Goal: Information Seeking & Learning: Compare options

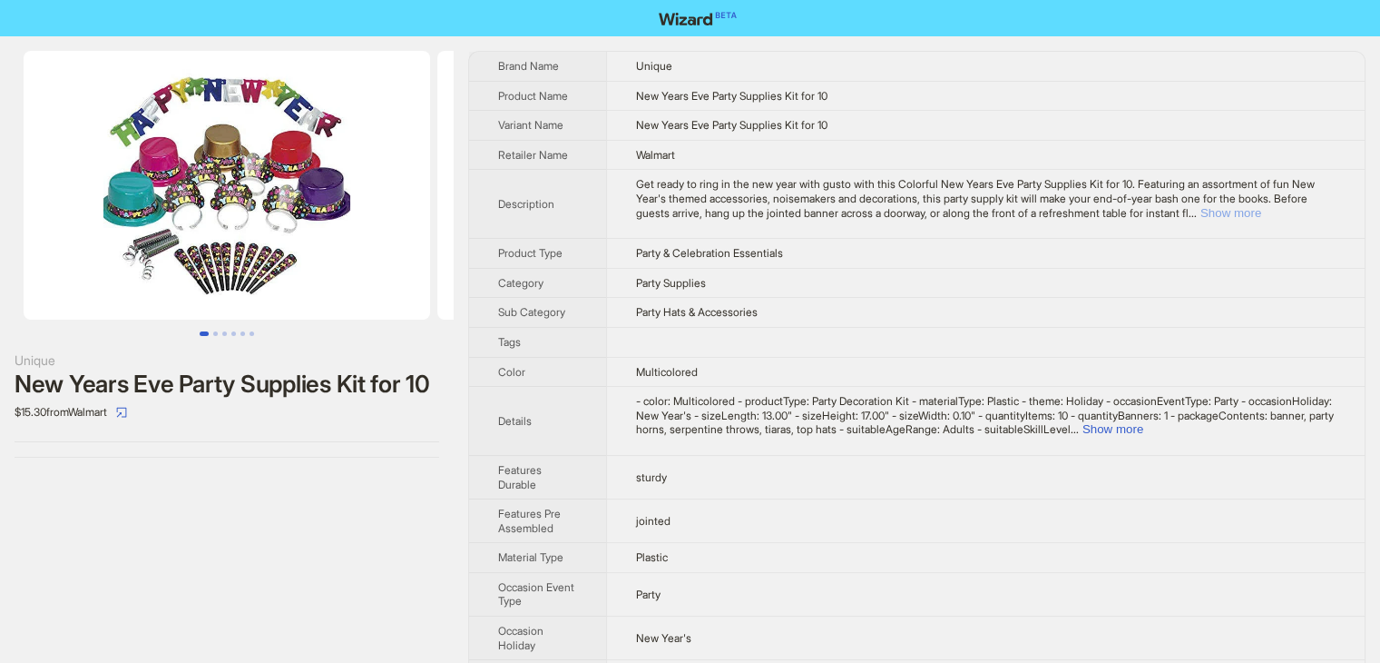
click at [1262, 212] on button "Show more" at bounding box center [1231, 213] width 61 height 14
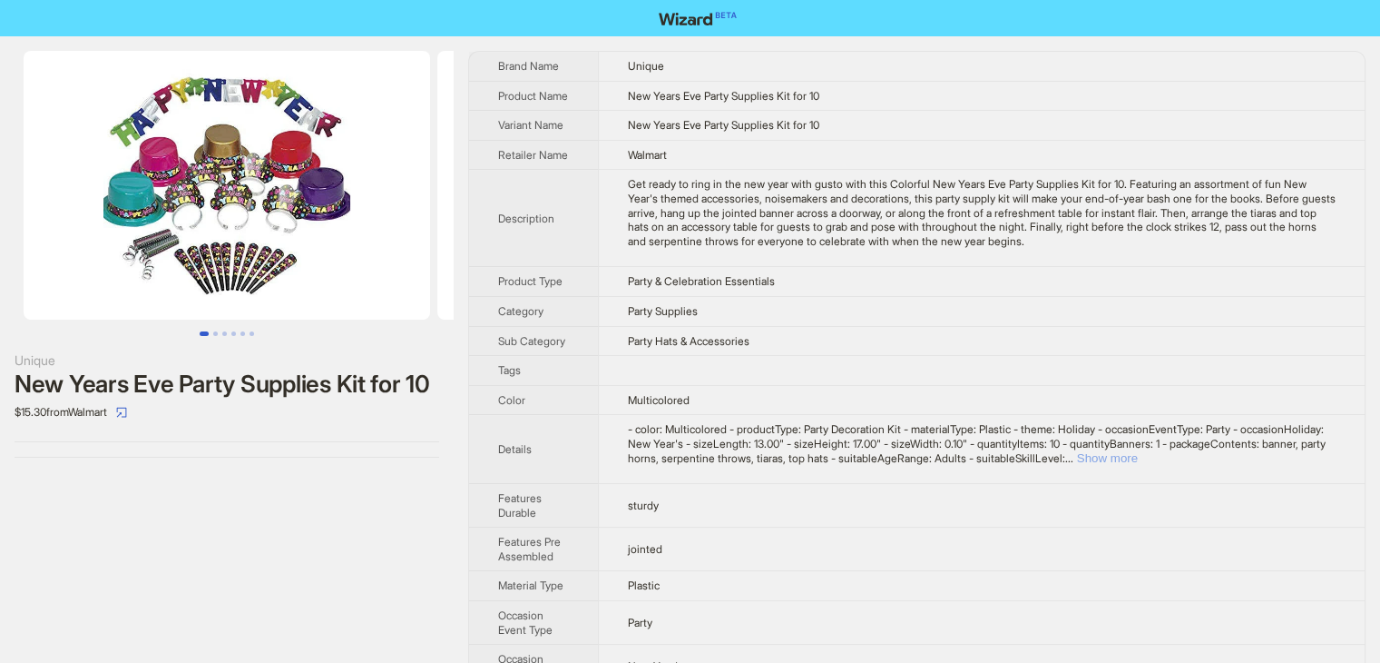
click at [1138, 465] on button "Show more" at bounding box center [1107, 458] width 61 height 14
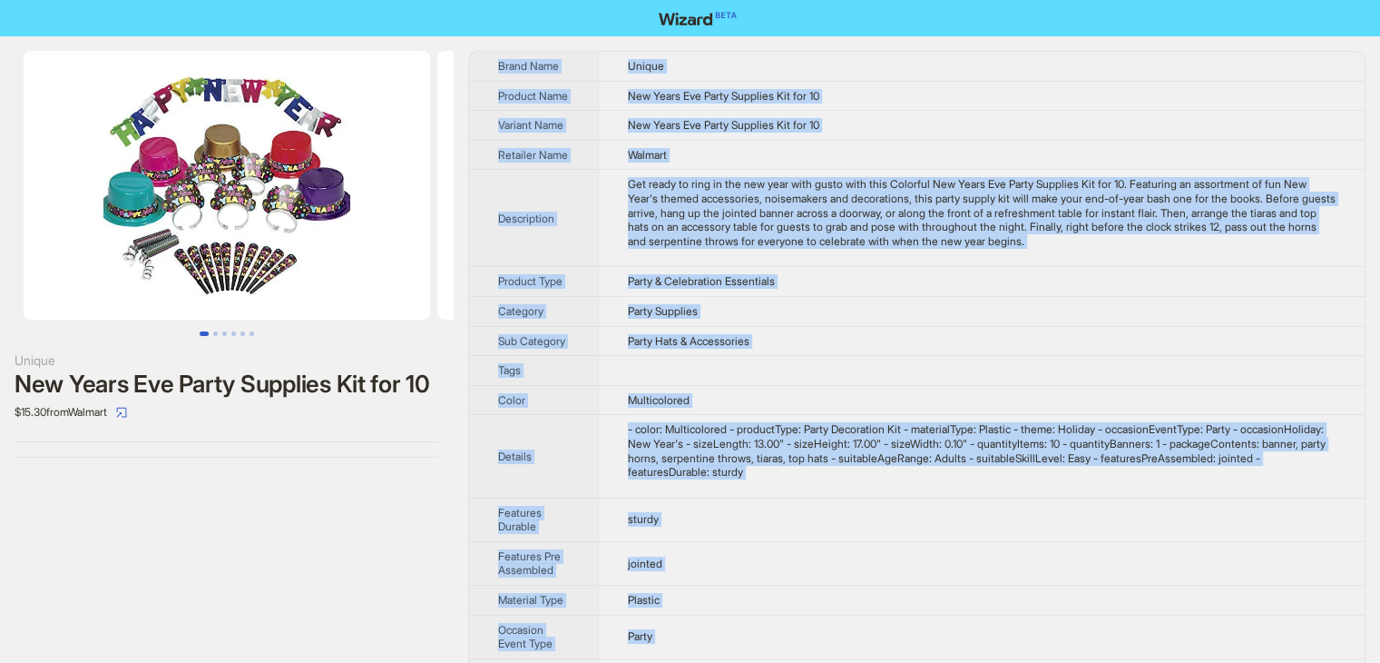
drag, startPoint x: 704, startPoint y: 629, endPoint x: 490, endPoint y: 56, distance: 611.4
click at [490, 56] on tbody "Brand Name Unique Product Name New Years Eve Party Supplies Kit for 10 Variant …" at bounding box center [917, 560] width 896 height 1016
copy tbody "Brand Name Unique Product Name New Years Eve Party Supplies Kit for 10 Variant …"
click at [922, 297] on td "Party & Celebration Essentials" at bounding box center [981, 282] width 767 height 30
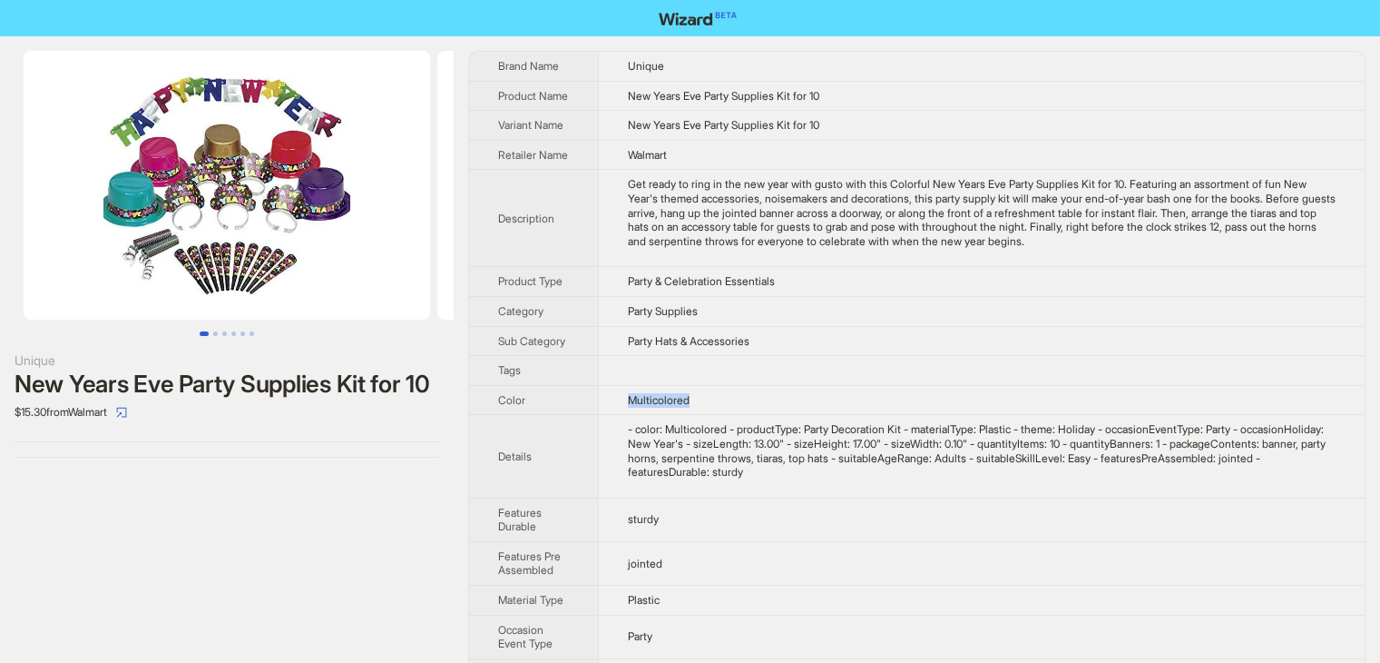
drag, startPoint x: 626, startPoint y: 406, endPoint x: 741, endPoint y: 418, distance: 116.0
click at [741, 415] on td "Multicolored" at bounding box center [981, 400] width 767 height 30
click at [763, 404] on td "Multicolored" at bounding box center [981, 400] width 767 height 30
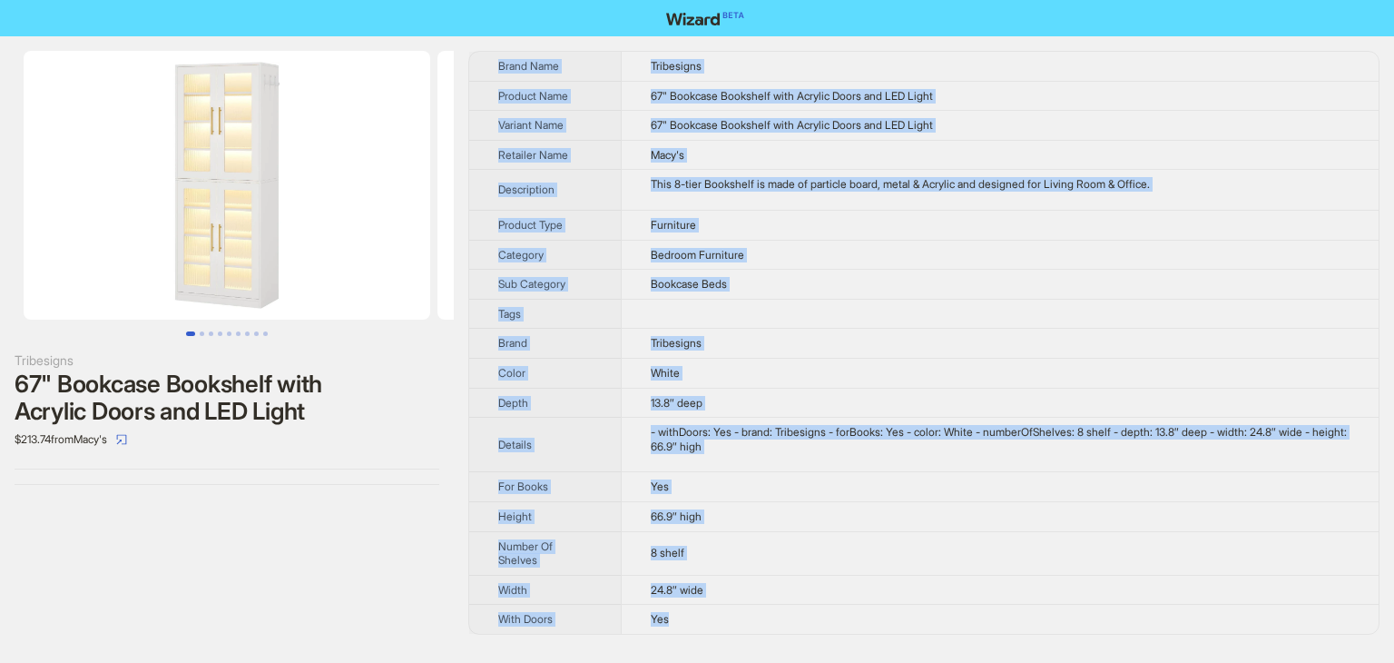
drag, startPoint x: 703, startPoint y: 629, endPoint x: 493, endPoint y: 71, distance: 596.5
click at [493, 71] on tbody "Brand Name Tribesigns Product Name 67" Bookcase Bookshelf with Acrylic Doors an…" at bounding box center [923, 343] width 909 height 582
copy tbody "Brand Name Tribesigns Product Name 67" Bookcase Bookshelf with Acrylic Doors an…"
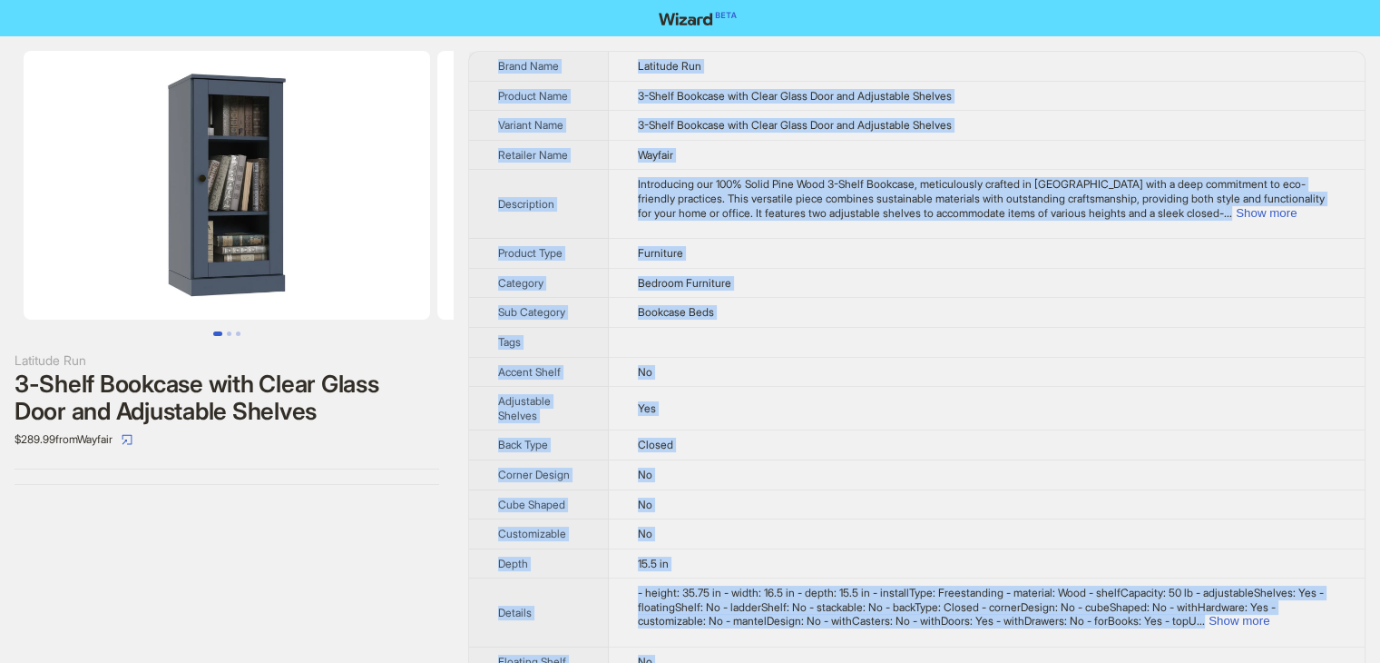
drag, startPoint x: 679, startPoint y: 640, endPoint x: 497, endPoint y: 55, distance: 612.0
click at [497, 55] on tbody "Brand Name Latitude Run Product Name 3-Shelf Bookcase with Clear Glass Door and…" at bounding box center [917, 629] width 896 height 1155
copy tbody "Brand Name Latitude Run Product Name 3-Shelf Bookcase with Clear Glass Door and…"
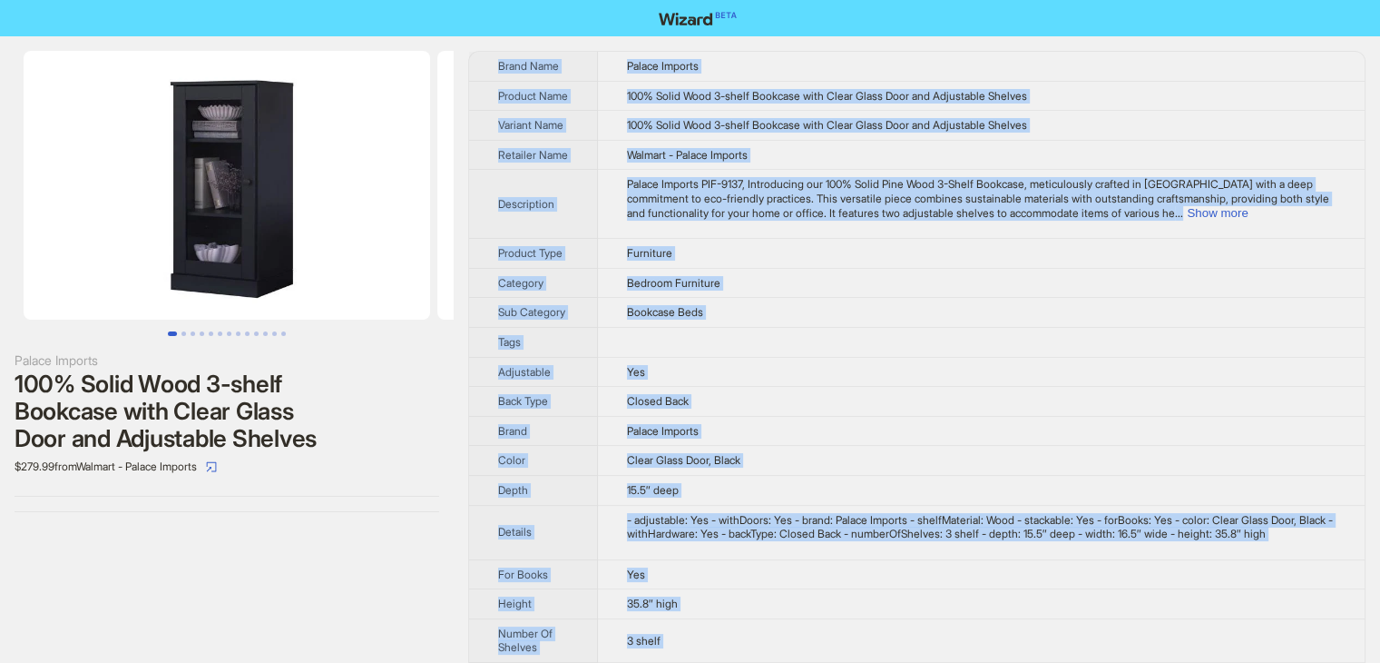
drag, startPoint x: 677, startPoint y: 629, endPoint x: 486, endPoint y: 69, distance: 591.5
click at [486, 69] on tbody "Brand Name Palace Imports Product Name 100% Solid Wood 3-shelf Bookcase with Cl…" at bounding box center [917, 438] width 896 height 772
copy tbody "Brand Name Palace Imports Product Name 100% Solid Wood 3-shelf Bookcase with Cl…"
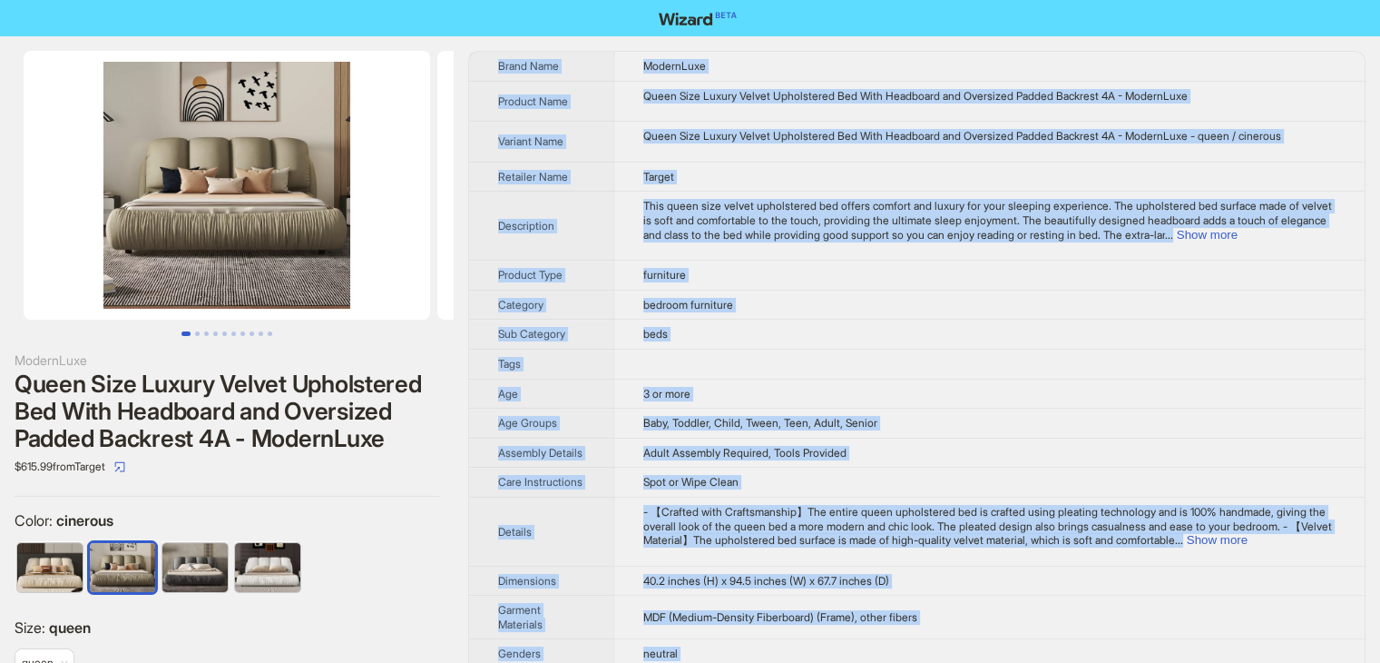
drag, startPoint x: 940, startPoint y: 625, endPoint x: 496, endPoint y: 59, distance: 720.1
copy tbody "Brand Name ModernLuxe Product Name Queen Size Luxury Velvet Upholstered Bed Wit…"
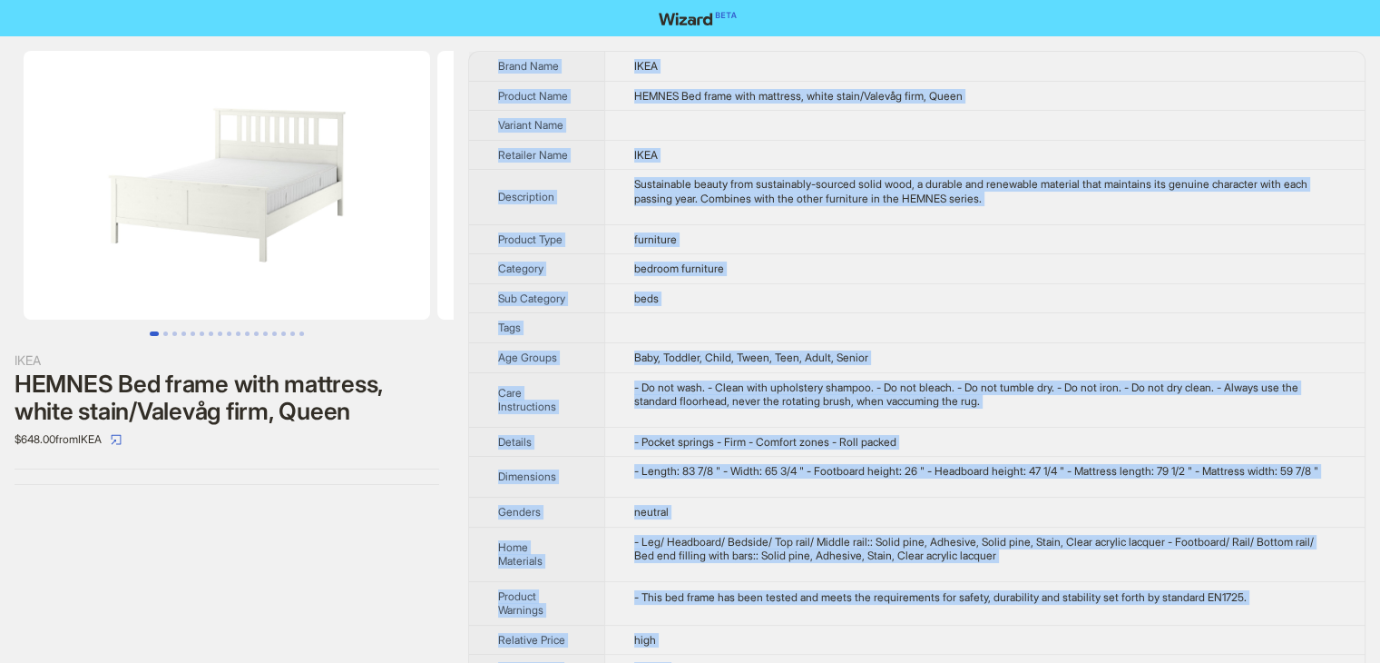
drag, startPoint x: 746, startPoint y: 640, endPoint x: 490, endPoint y: 63, distance: 631.4
click at [490, 63] on tbody "Brand Name IKEA Product Name HEMNES Bed frame with mattress, white stain/Valevå…" at bounding box center [917, 383] width 896 height 662
copy tbody "Brand Name IKEA Product Name HEMNES Bed frame with mattress, white stain/Valevå…"
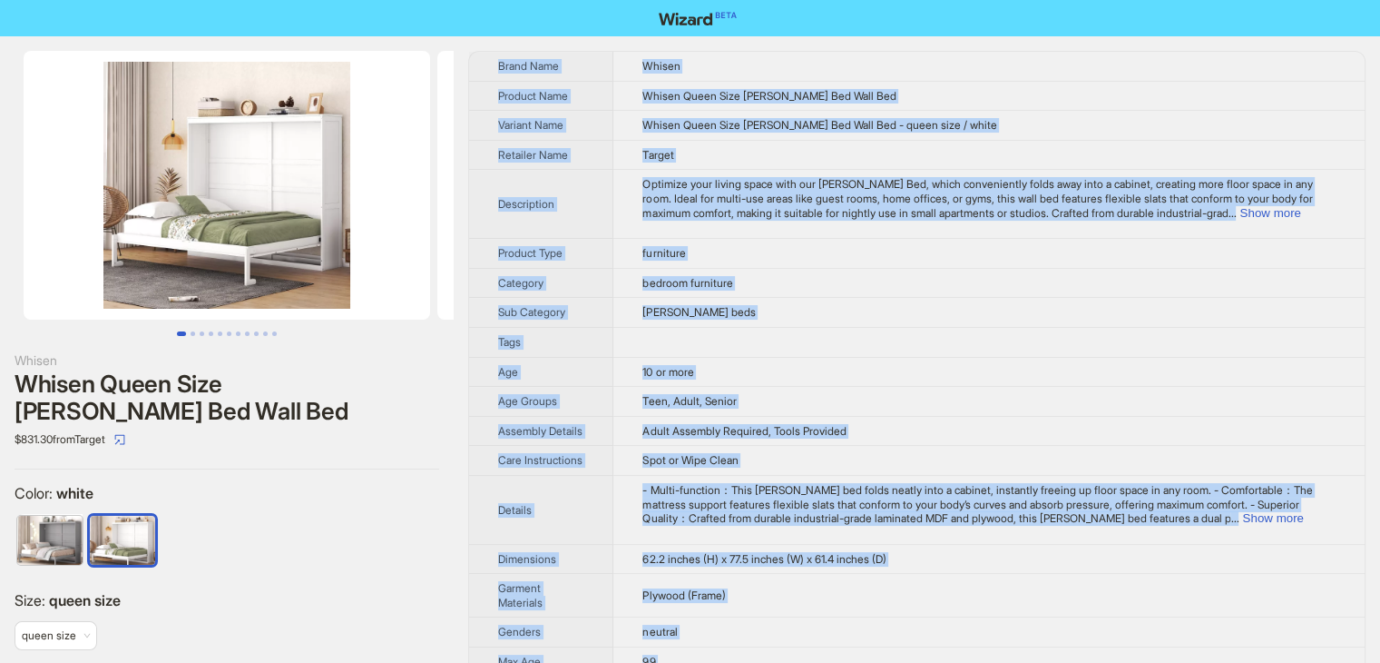
drag, startPoint x: 939, startPoint y: 622, endPoint x: 491, endPoint y: 61, distance: 718.0
copy tbody "Brand Name Whisen Product Name Whisen Queen Size Murphy Bed Wall Bed Variant Na…"
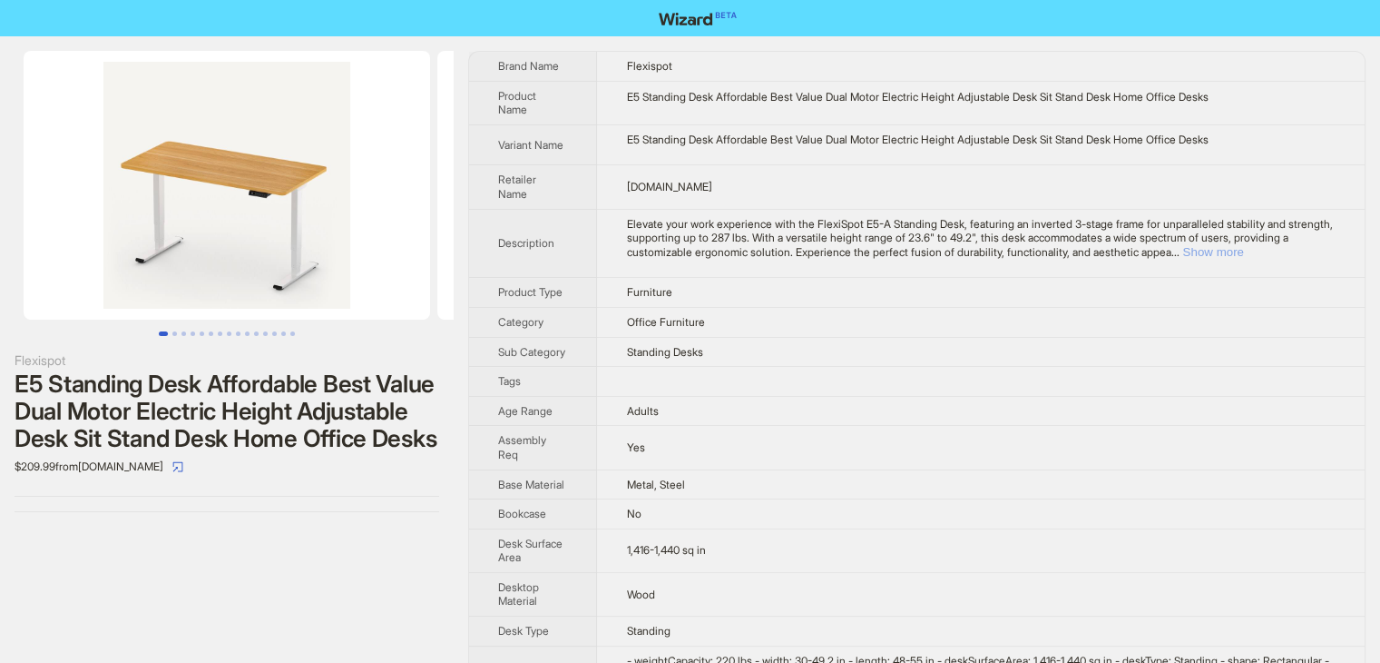
click at [1243, 250] on button "Show more" at bounding box center [1213, 252] width 61 height 14
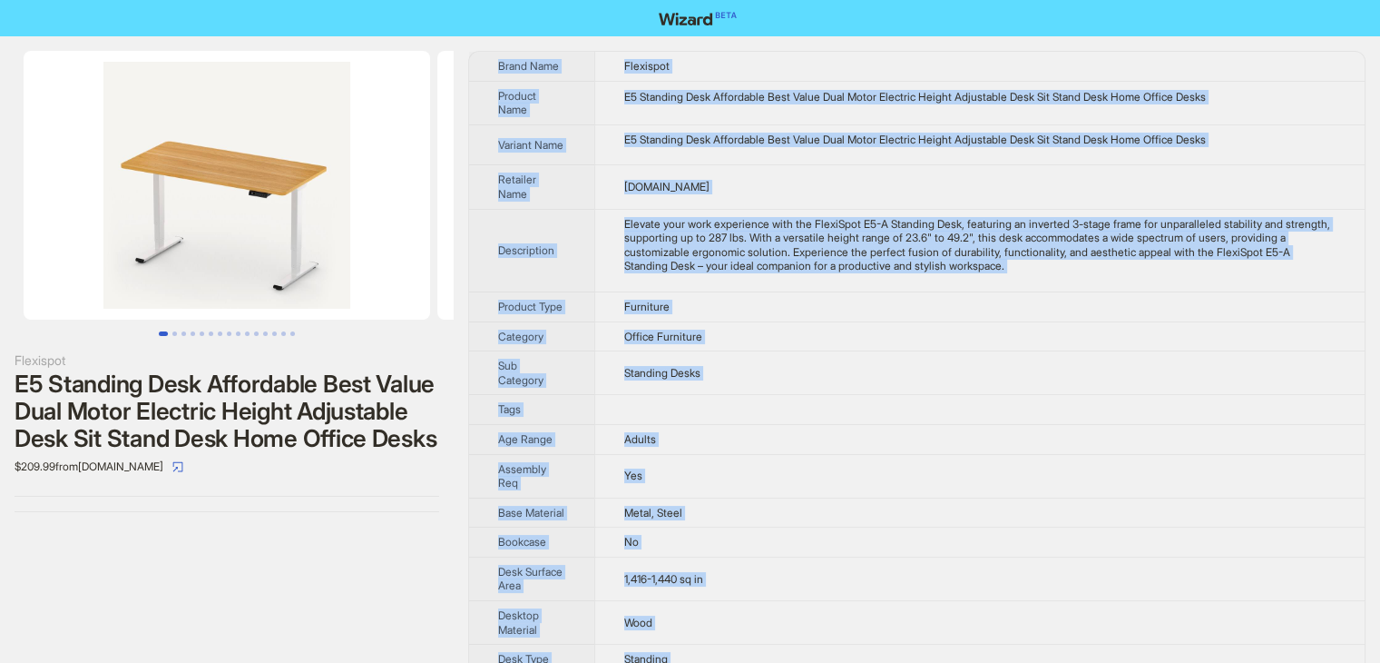
drag, startPoint x: 724, startPoint y: 636, endPoint x: 494, endPoint y: 47, distance: 632.5
copy tbody "Brand Name Flexispot Product Name E5 Standing Desk Affordable Best Value Dual M…"
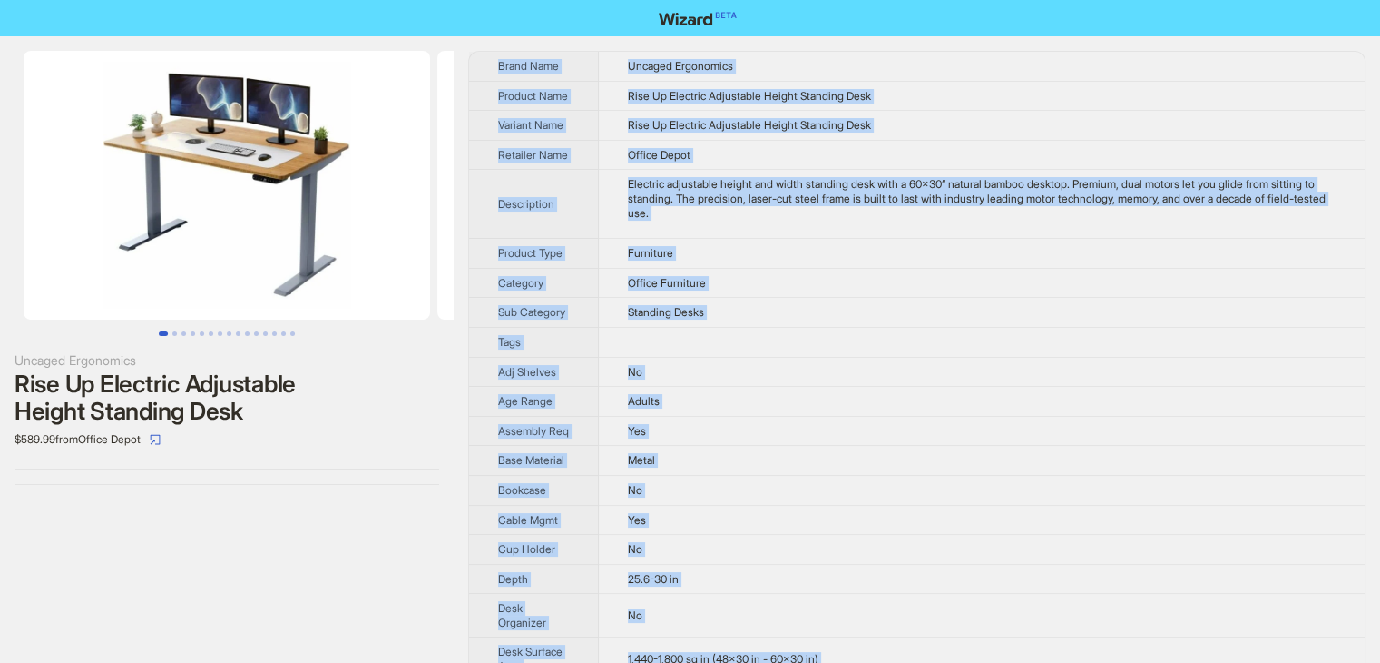
drag, startPoint x: 695, startPoint y: 637, endPoint x: 494, endPoint y: 64, distance: 607.1
copy tbody "Brand Name Uncaged Ergonomics Product Name Rise Up Electric Adjustable Height S…"
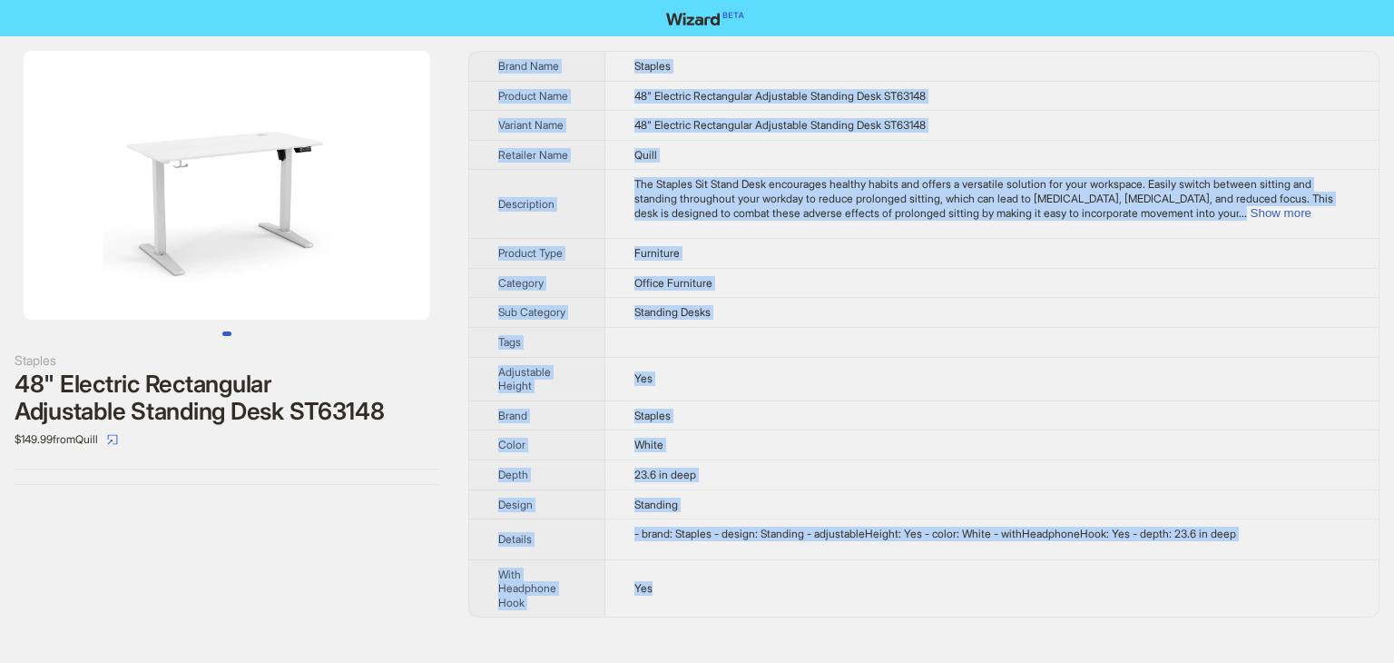
drag, startPoint x: 702, startPoint y: 590, endPoint x: 486, endPoint y: 59, distance: 573.2
click at [486, 59] on tbody "Brand Name Staples Product Name 48" Electric Rectangular Adjustable Standing De…" at bounding box center [923, 334] width 909 height 565
copy tbody "Brand Name Staples Product Name 48" Electric Rectangular Adjustable Standing De…"
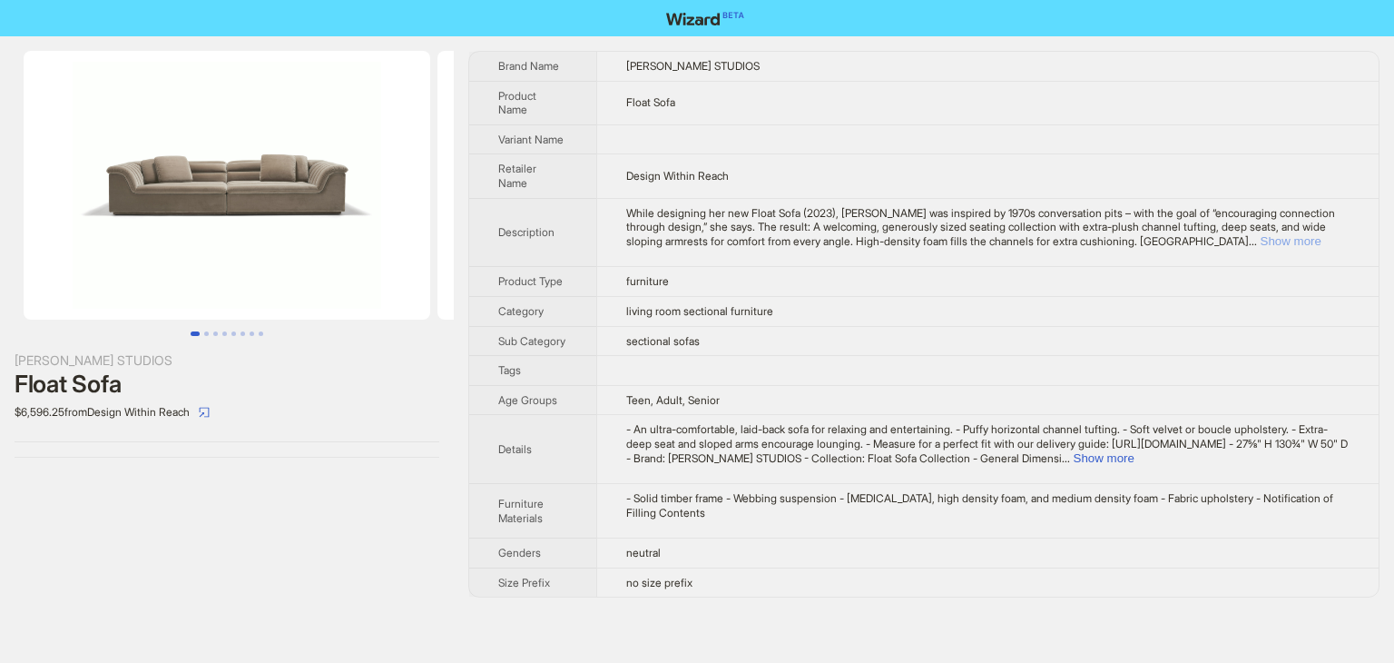
click at [1311, 241] on button "Show more" at bounding box center [1291, 241] width 61 height 14
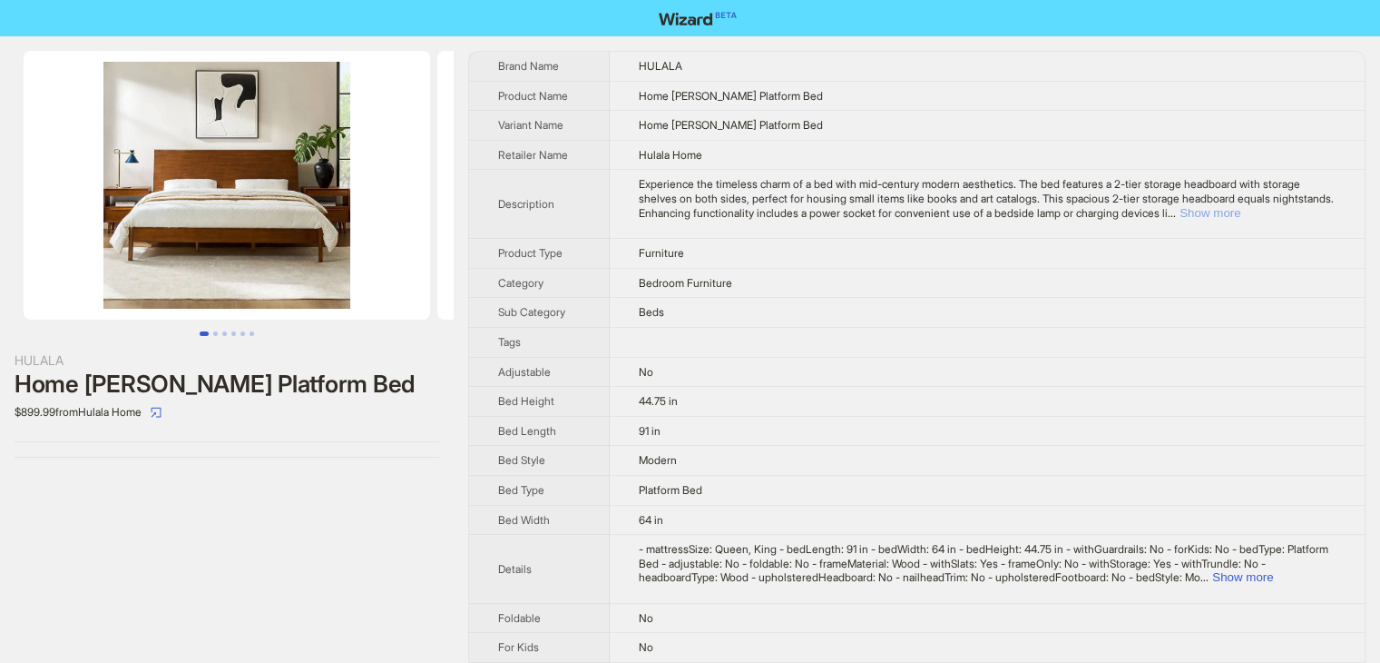
click at [1241, 208] on button "Show more" at bounding box center [1210, 213] width 61 height 14
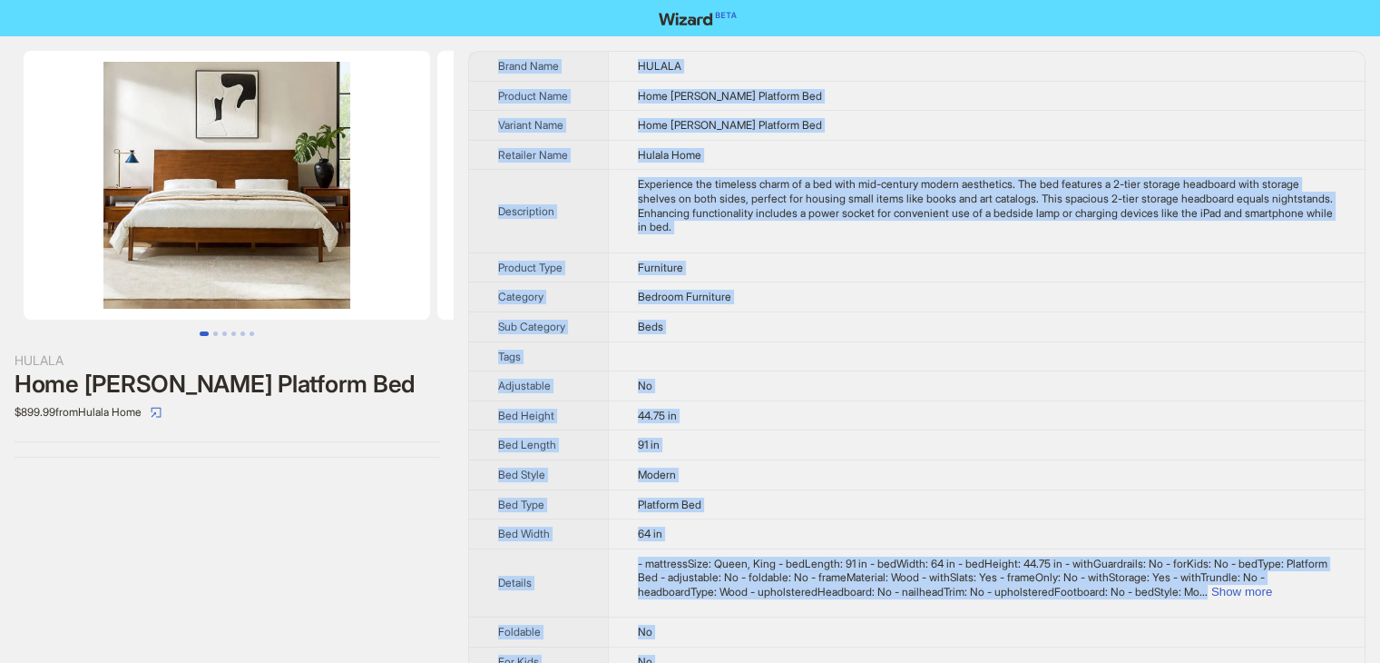
drag, startPoint x: 680, startPoint y: 633, endPoint x: 486, endPoint y: 62, distance: 602.7
click at [486, 62] on tbody "Brand Name HULALA Product Name Home Vivian Platform Bed Variant Name Home Vivia…" at bounding box center [917, 577] width 896 height 1051
copy tbody "Brand Name HULALA Product Name Home Vivian Platform Bed Variant Name Home Vivia…"
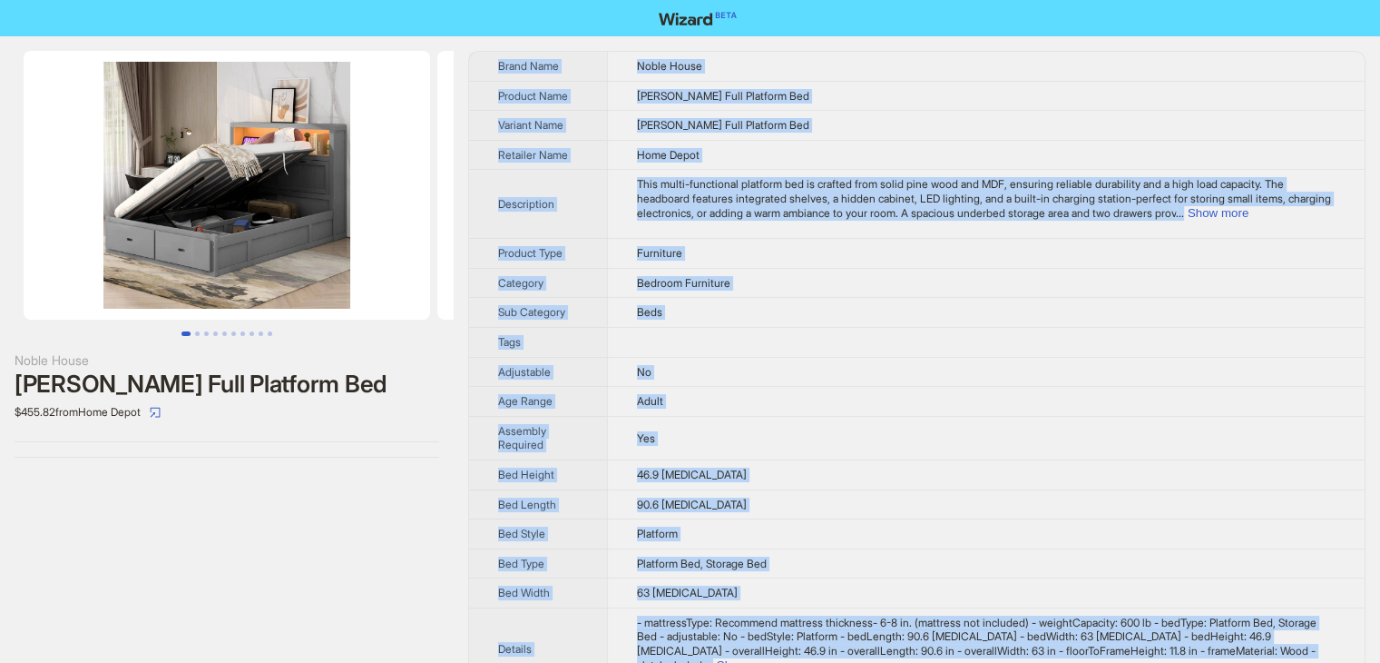
drag, startPoint x: 692, startPoint y: 636, endPoint x: 494, endPoint y: 67, distance: 602.5
copy tbody "Brand Name Noble House Product Name Lee Full Platform Bed Variant Name Lee Full…"
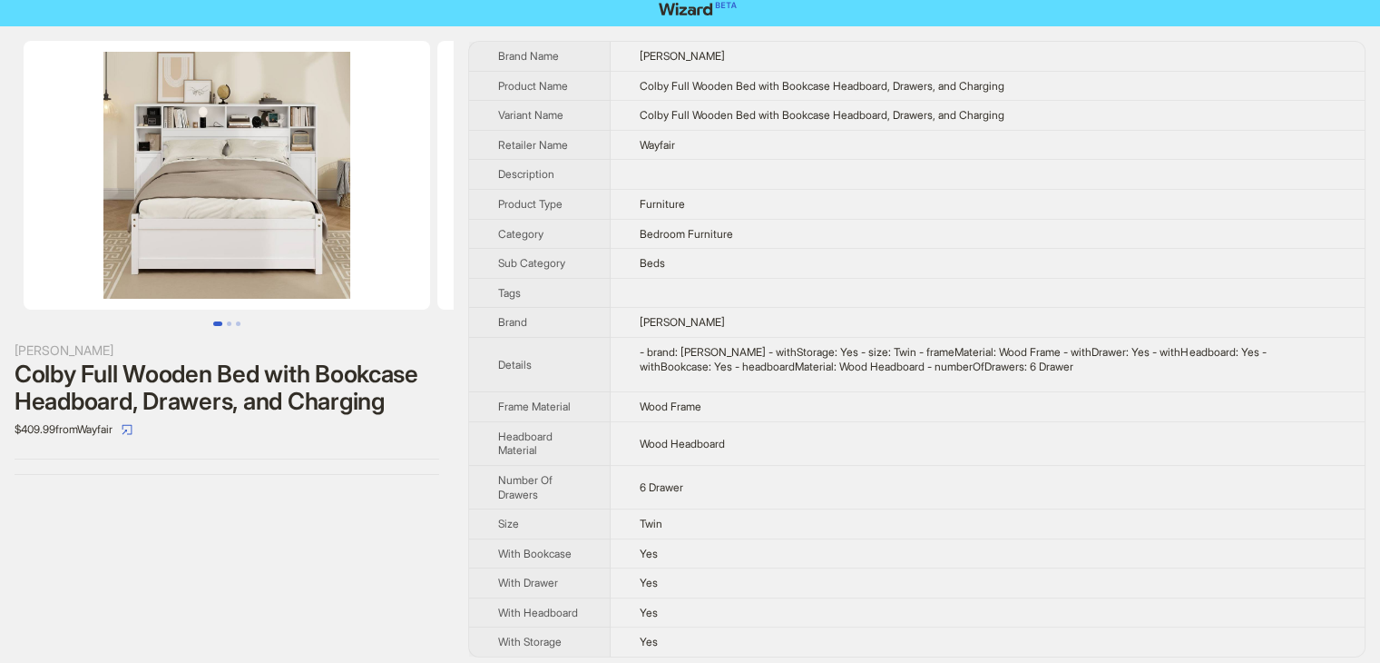
scroll to position [15, 0]
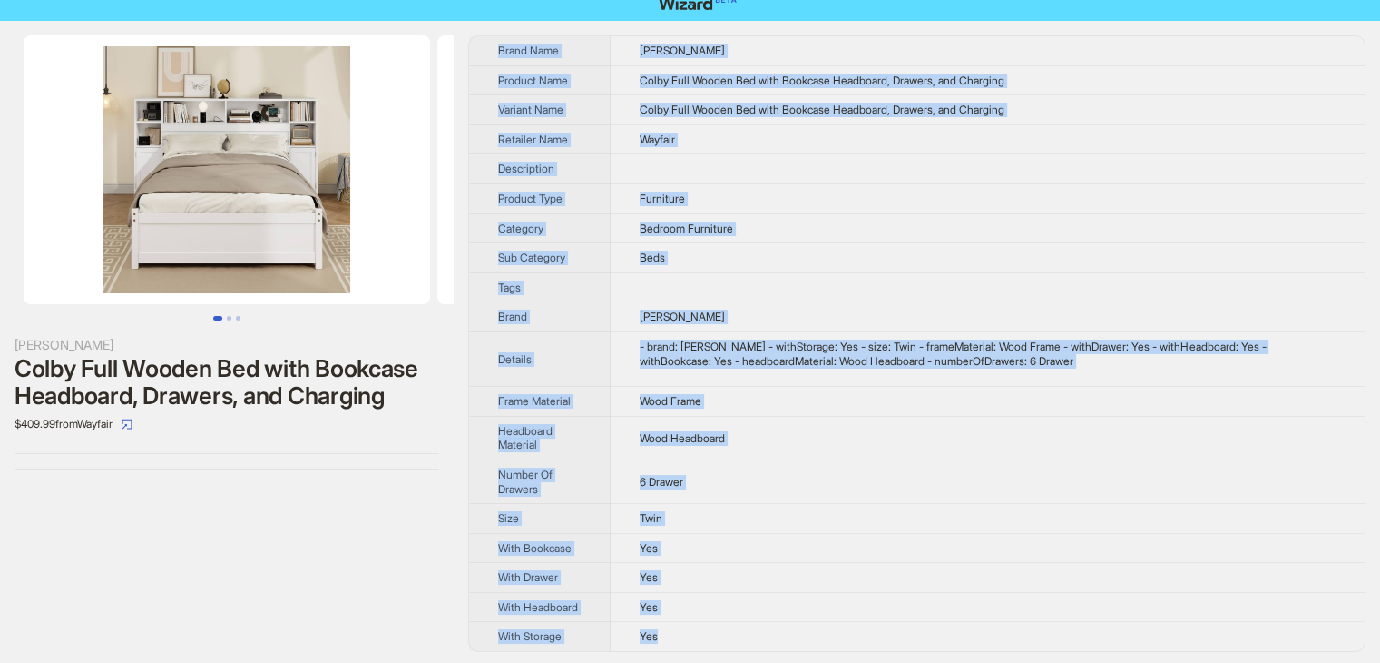
drag, startPoint x: 681, startPoint y: 640, endPoint x: 474, endPoint y: 48, distance: 626.9
click at [474, 48] on tbody "Brand Name [PERSON_NAME] Product Name Colby Full Wooden Bed with Bookcase Headb…" at bounding box center [917, 343] width 896 height 614
copy tbody "Brand Name [PERSON_NAME] Product Name Colby Full Wooden Bed with Bookcase Headb…"
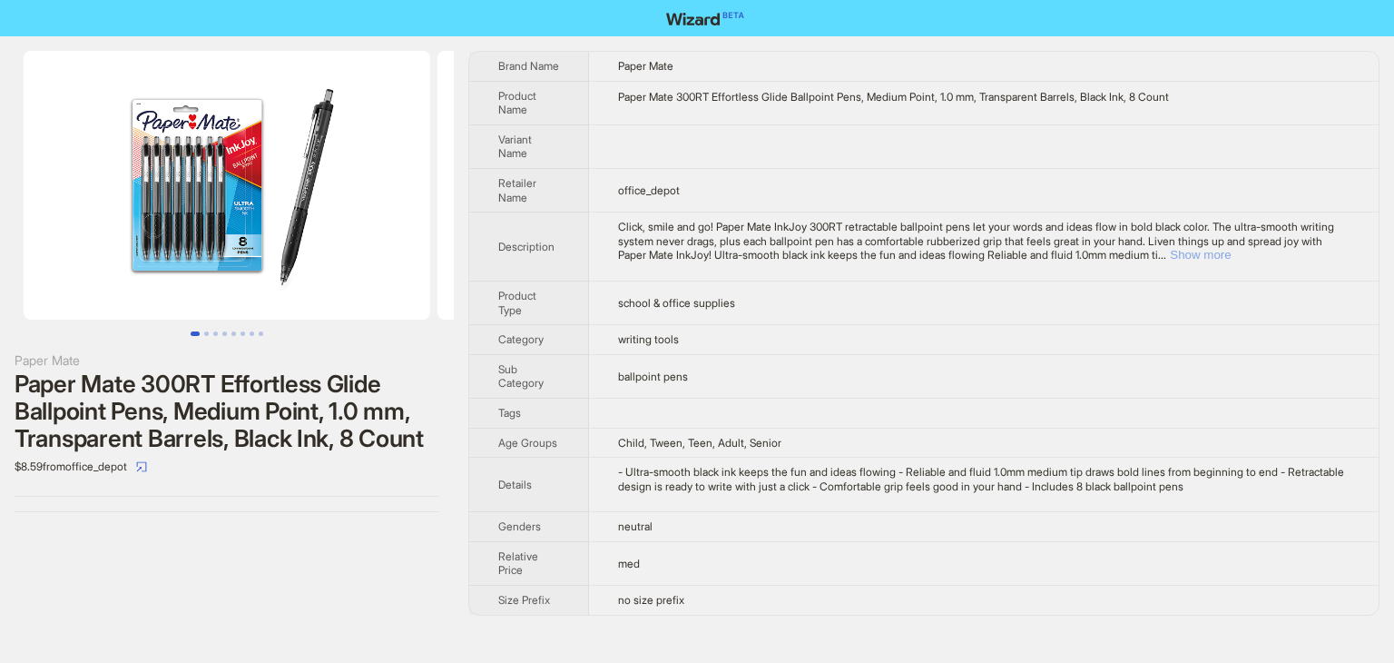
click at [1231, 250] on button "Show more" at bounding box center [1200, 255] width 61 height 14
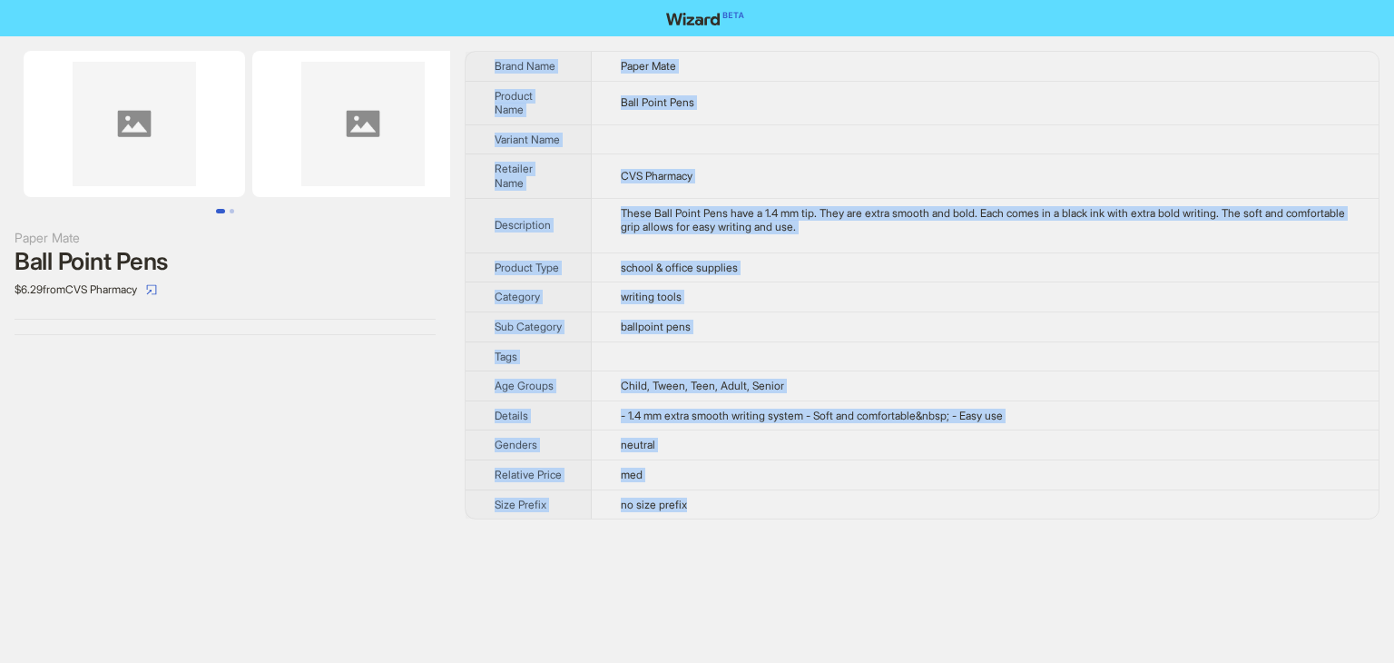
drag, startPoint x: 702, startPoint y: 502, endPoint x: 485, endPoint y: 62, distance: 490.7
click at [485, 62] on tbody "Brand Name Paper Mate Product Name Ball Point Pens Variant Name Retailer Name C…" at bounding box center [922, 285] width 913 height 466
copy tbody "Brand Name Paper Mate Product Name Ball Point Pens Variant Name Retailer Name C…"
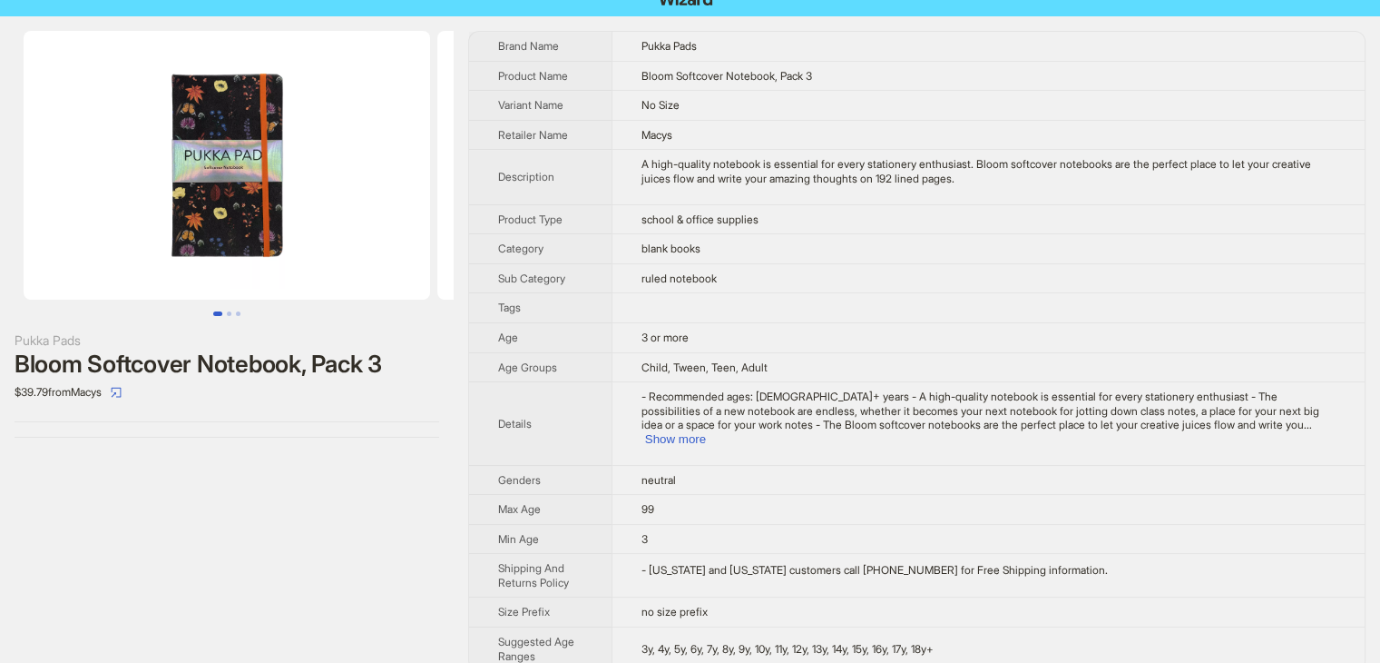
scroll to position [25, 0]
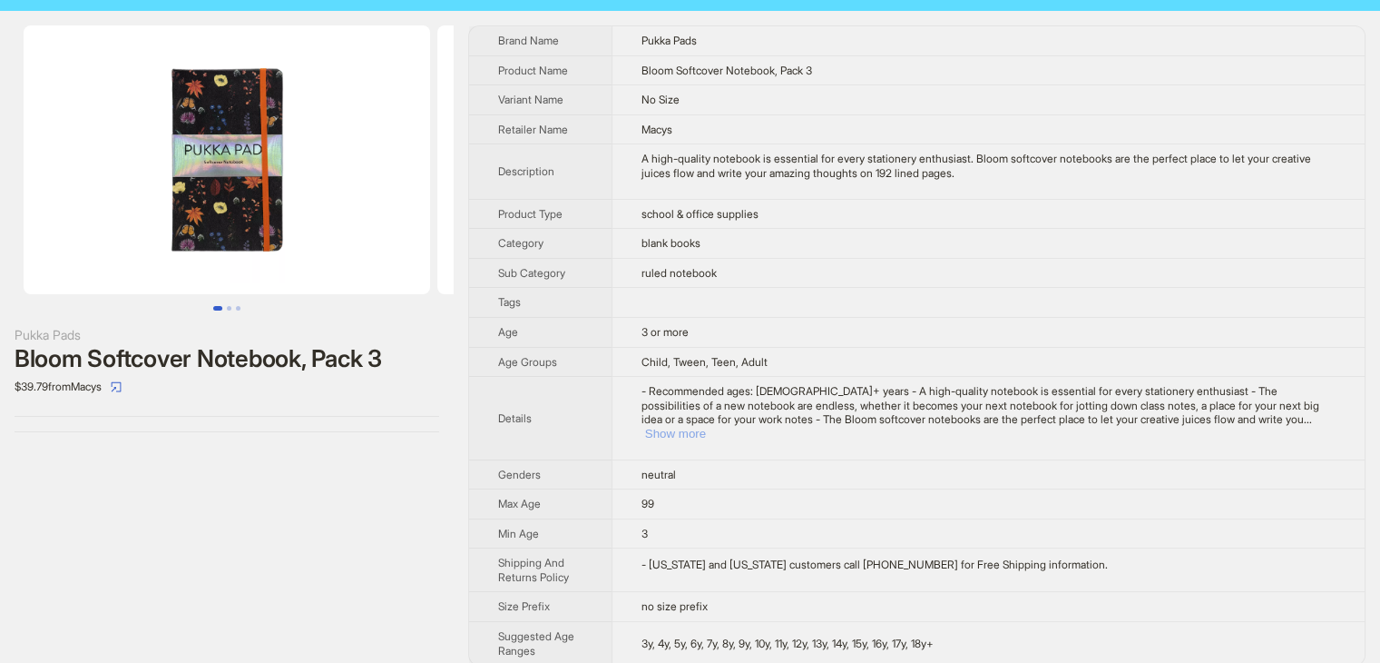
click at [706, 427] on button "Show more" at bounding box center [675, 434] width 61 height 14
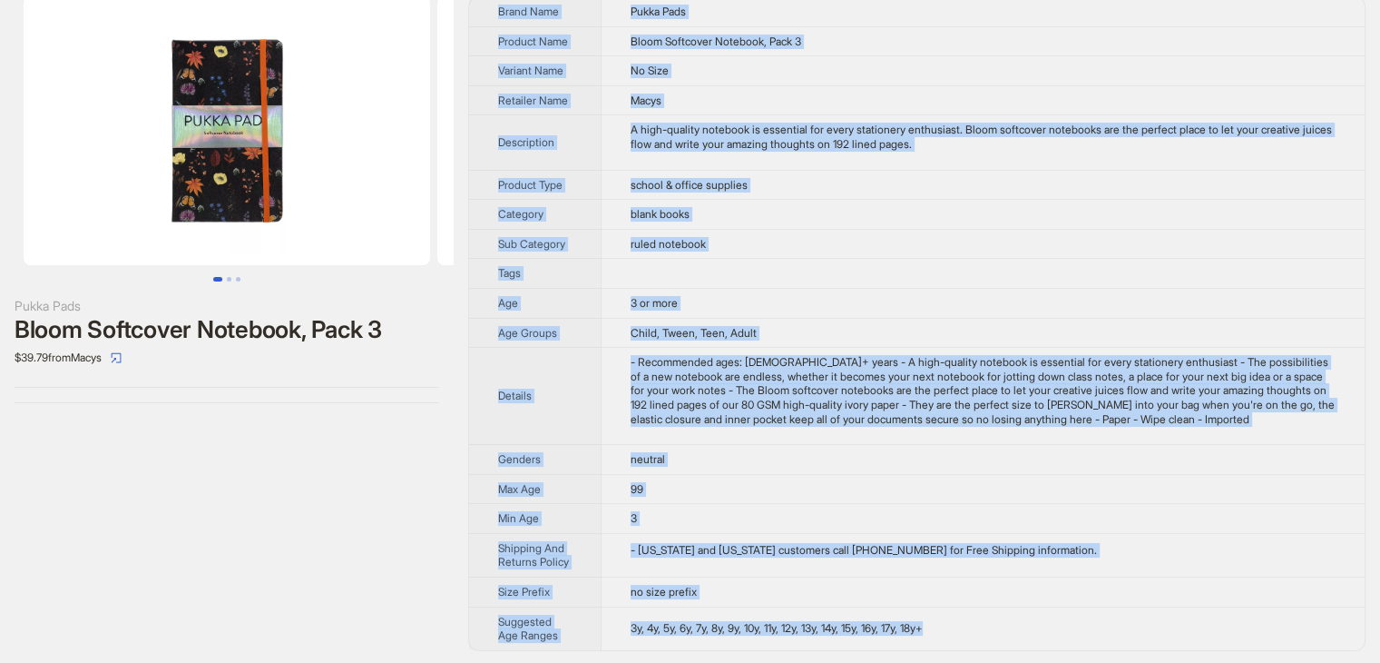
scroll to position [0, 0]
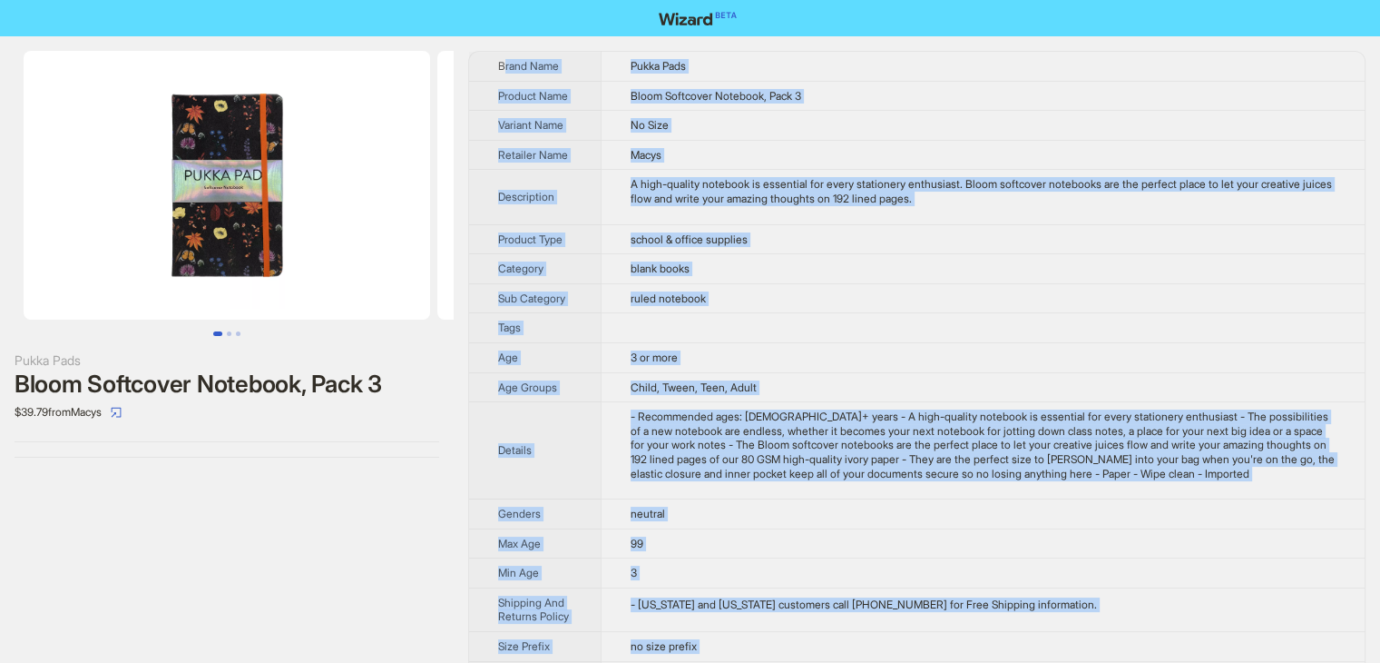
drag, startPoint x: 998, startPoint y: 631, endPoint x: 503, endPoint y: 54, distance: 760.1
click at [503, 54] on tbody "Brand Name Pukka Pads Product Name Bloom Softcover Notebook, Pack 3 Variant Nam…" at bounding box center [917, 378] width 896 height 653
copy tbody "rand Name Pukka Pads Product Name Bloom Softcover Notebook, Pack 3 Variant Name…"
click at [122, 411] on icon "select" at bounding box center [116, 412] width 11 height 11
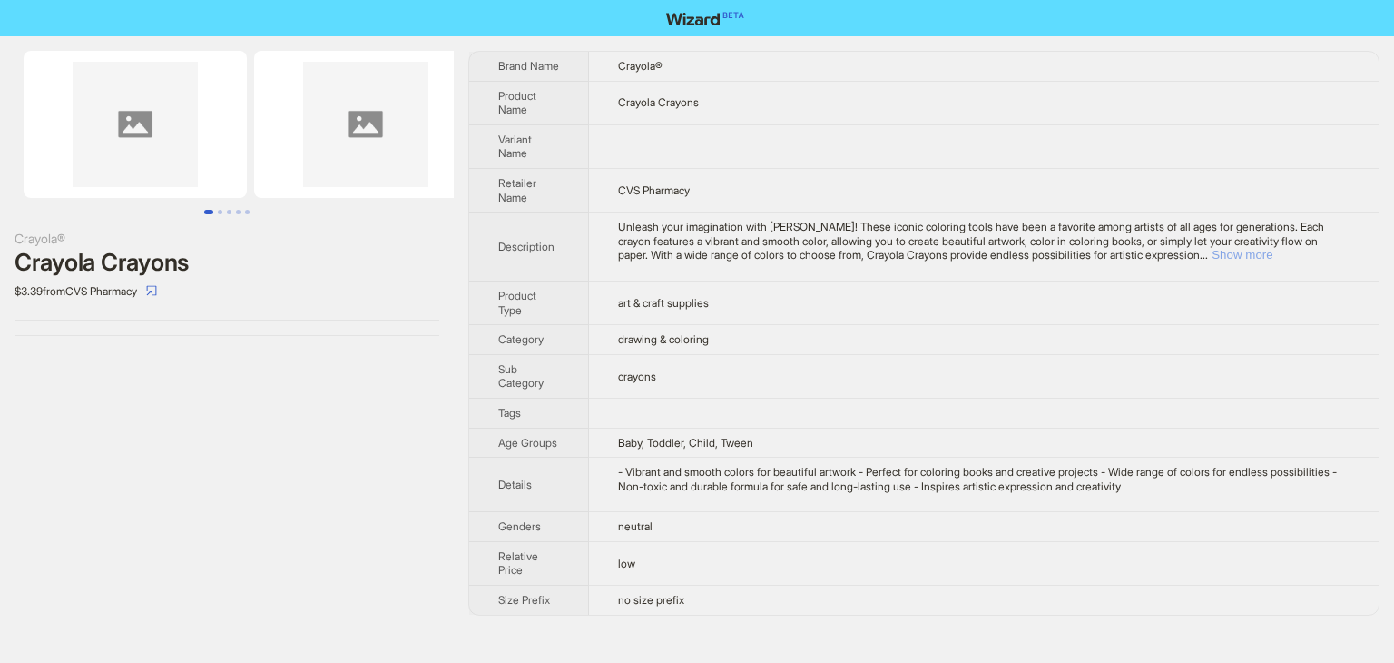
click at [1272, 251] on button "Show more" at bounding box center [1242, 255] width 61 height 14
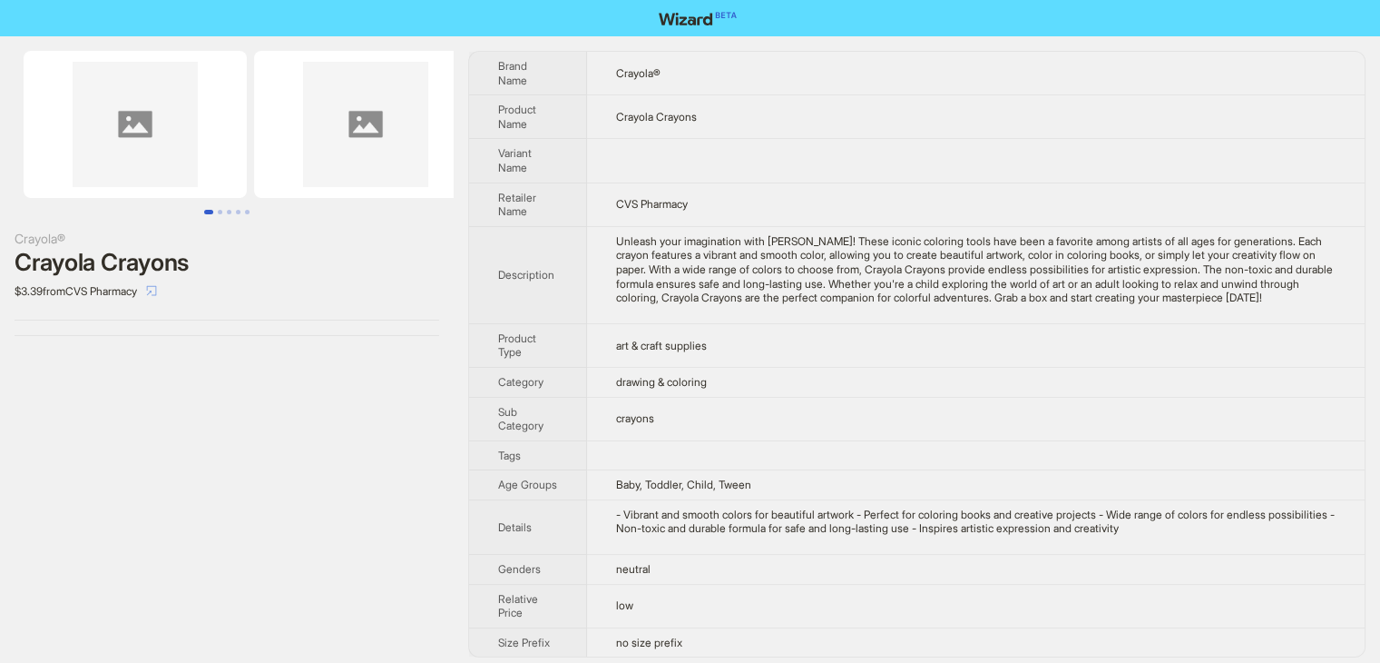
click at [157, 292] on icon "select" at bounding box center [151, 290] width 11 height 11
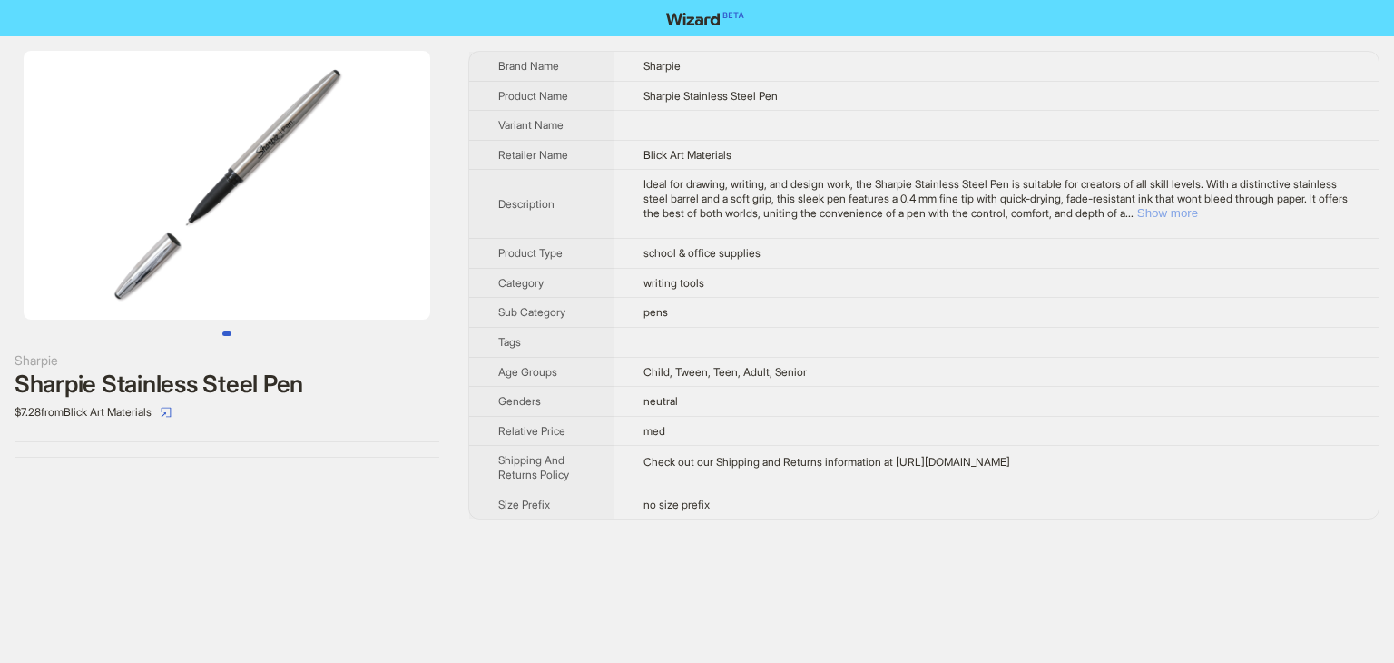
click at [1198, 211] on button "Show more" at bounding box center [1167, 213] width 61 height 14
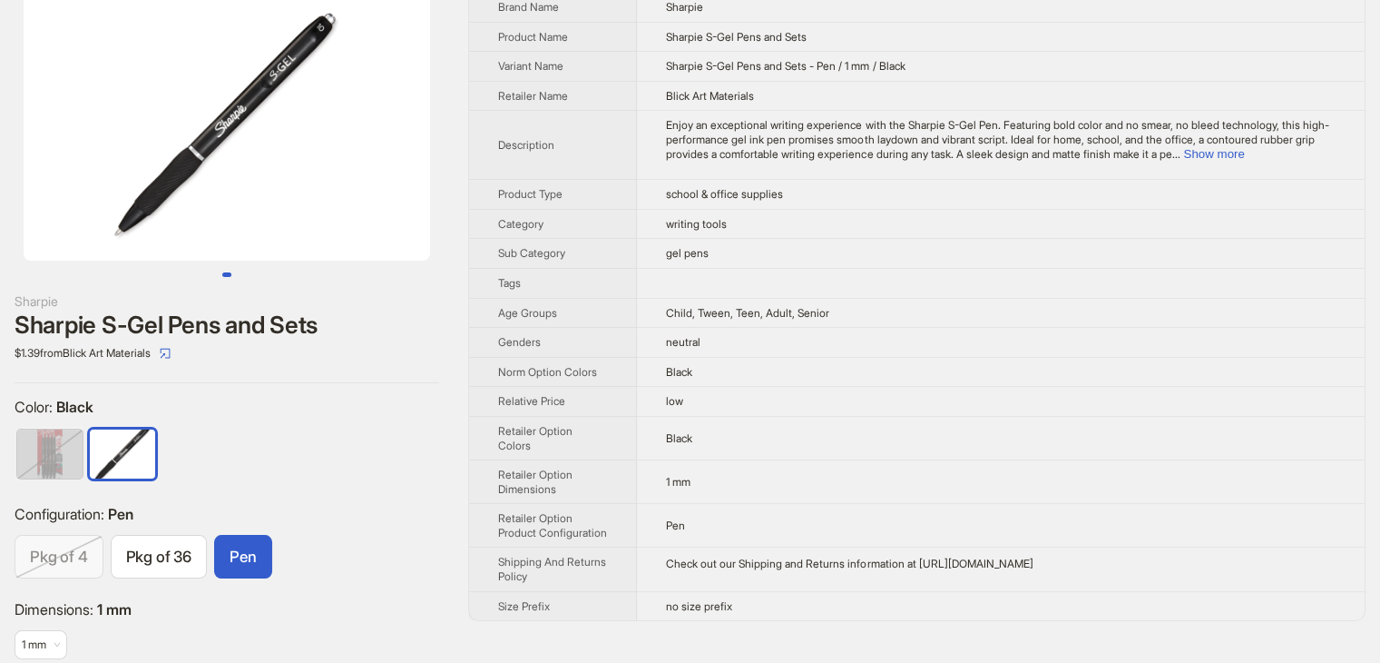
scroll to position [100, 0]
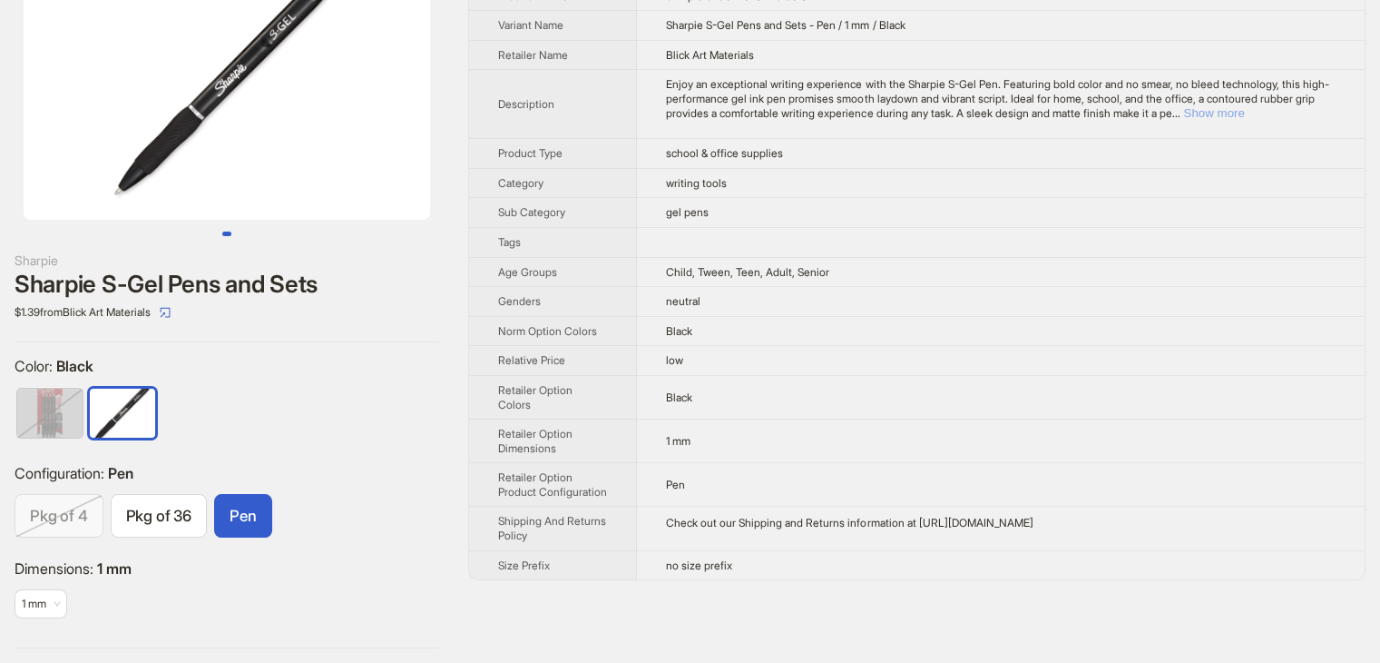
click at [1244, 112] on button "Show more" at bounding box center [1213, 113] width 61 height 14
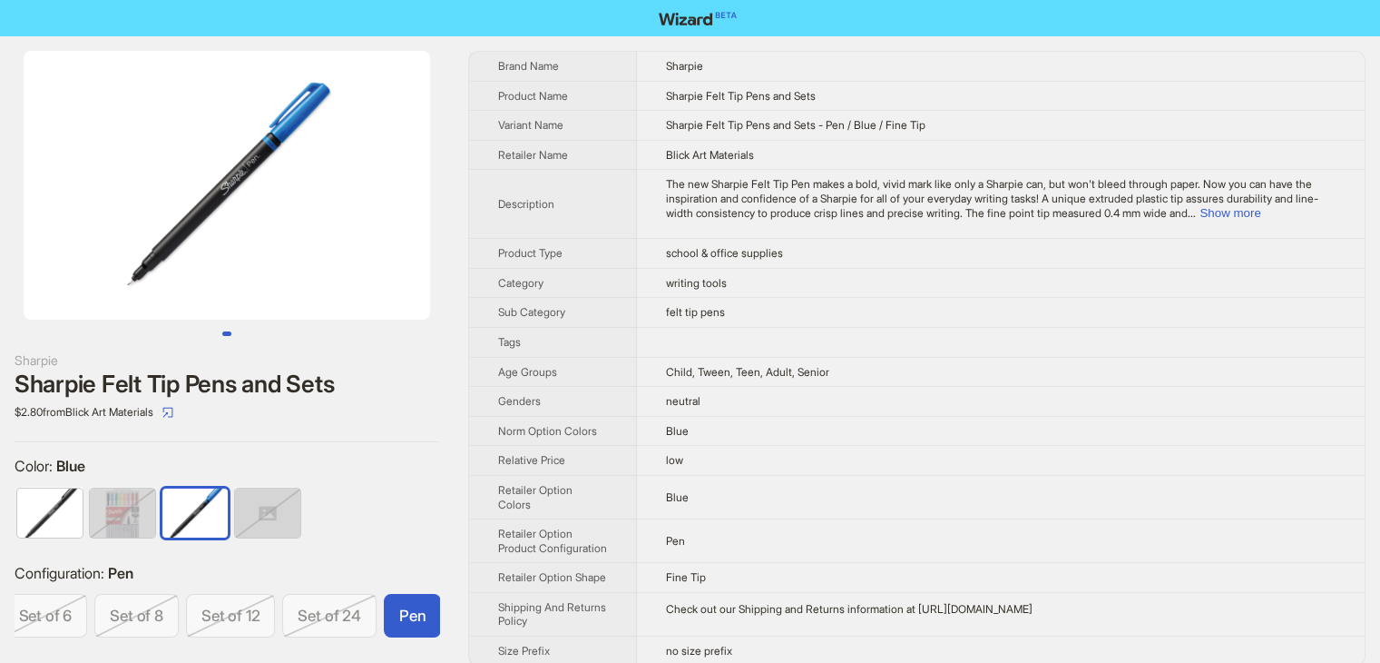
scroll to position [0, 115]
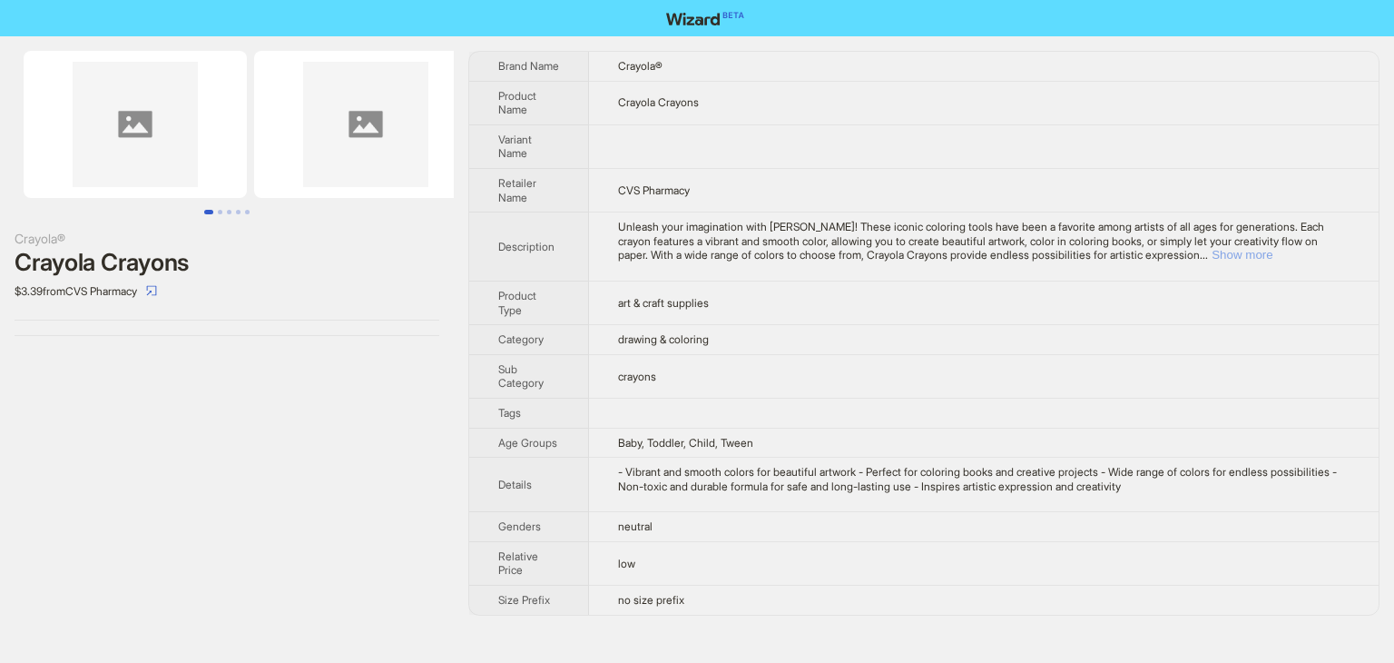
click at [1272, 259] on button "Show more" at bounding box center [1242, 255] width 61 height 14
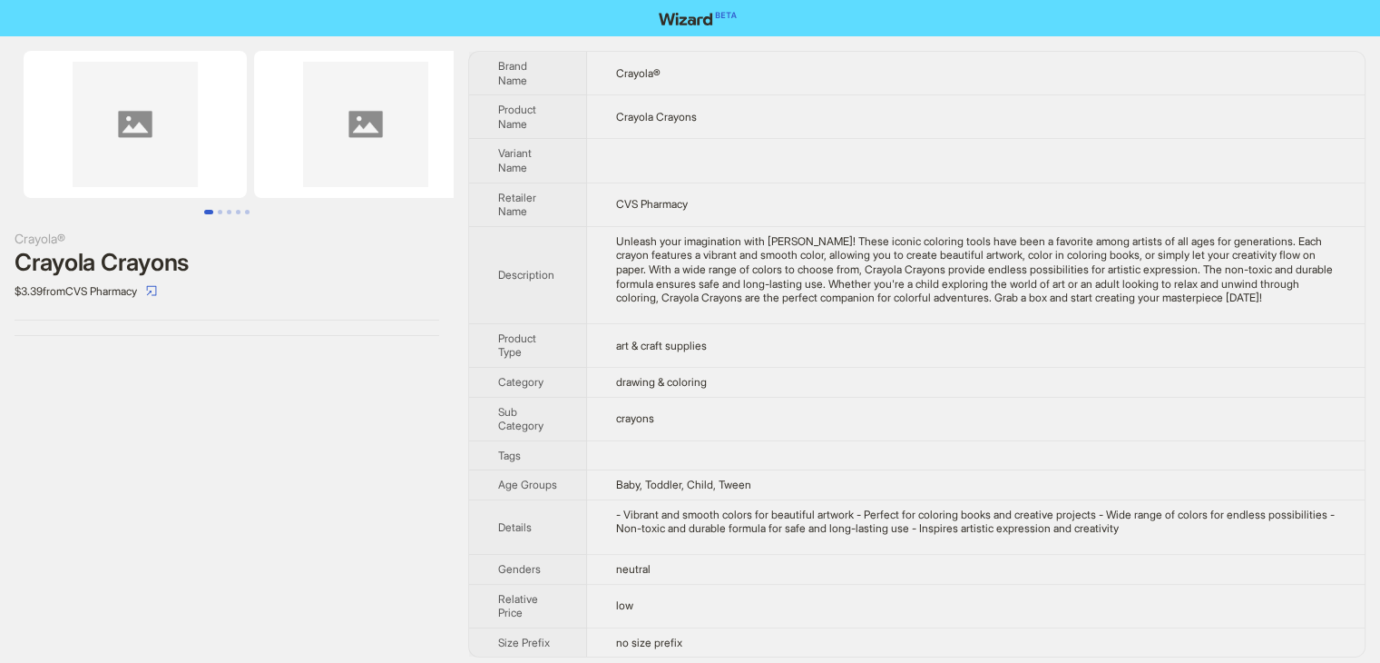
click at [237, 173] on img at bounding box center [135, 124] width 223 height 147
click at [221, 212] on button "Go to slide 2" at bounding box center [220, 212] width 5 height 5
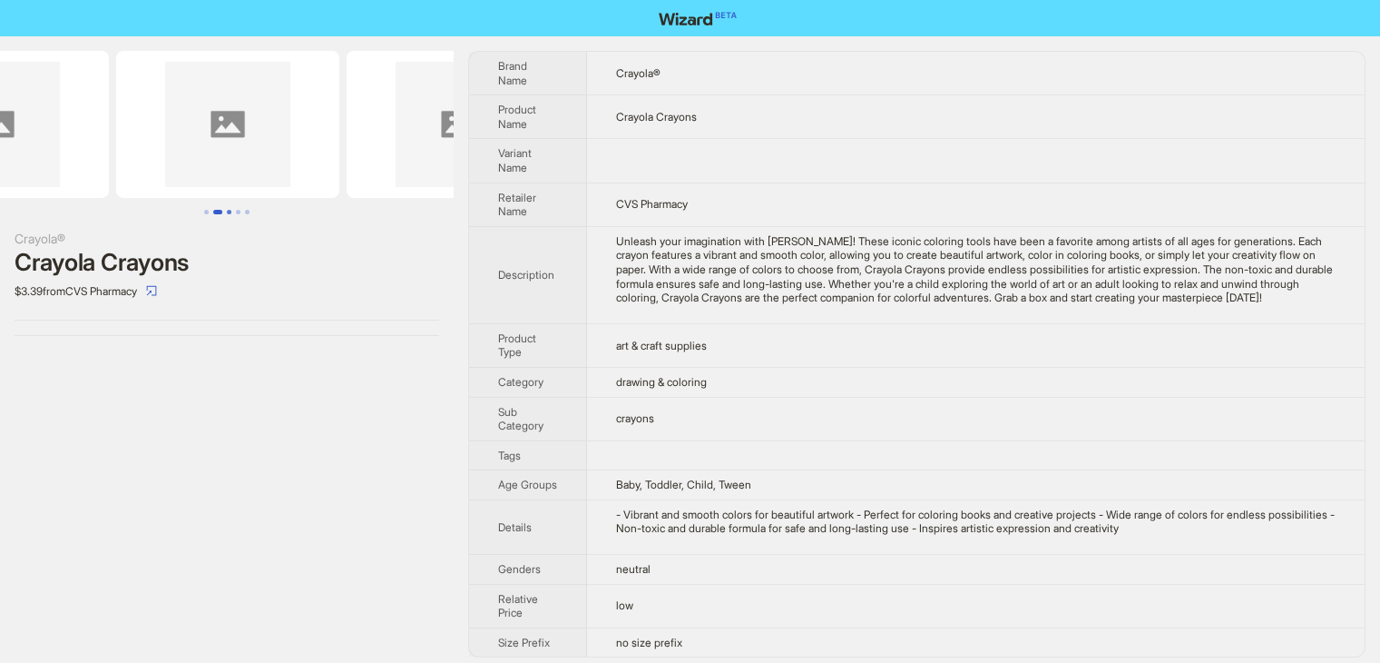
click at [228, 212] on button "Go to slide 3" at bounding box center [229, 212] width 5 height 5
click at [228, 212] on button "Go to slide 3" at bounding box center [226, 212] width 9 height 5
click at [236, 212] on button "Go to slide 4" at bounding box center [238, 212] width 5 height 5
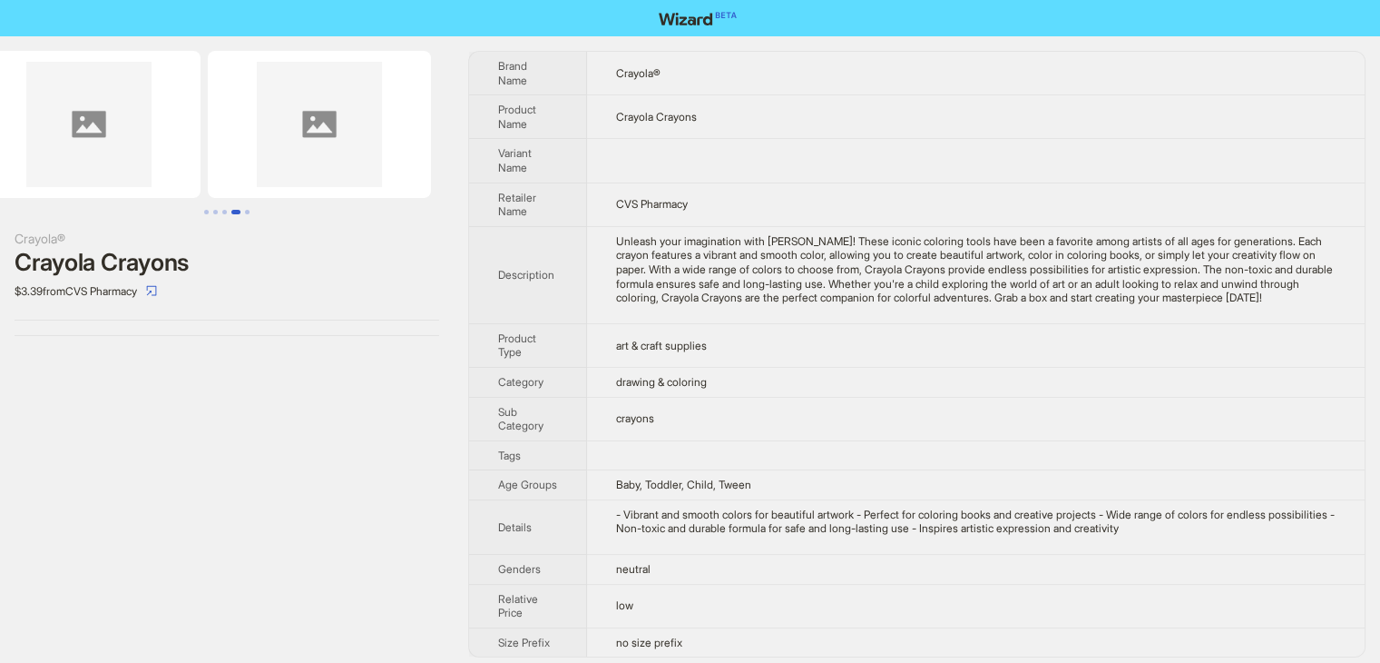
scroll to position [0, 739]
click at [235, 146] on img at bounding box center [318, 124] width 223 height 147
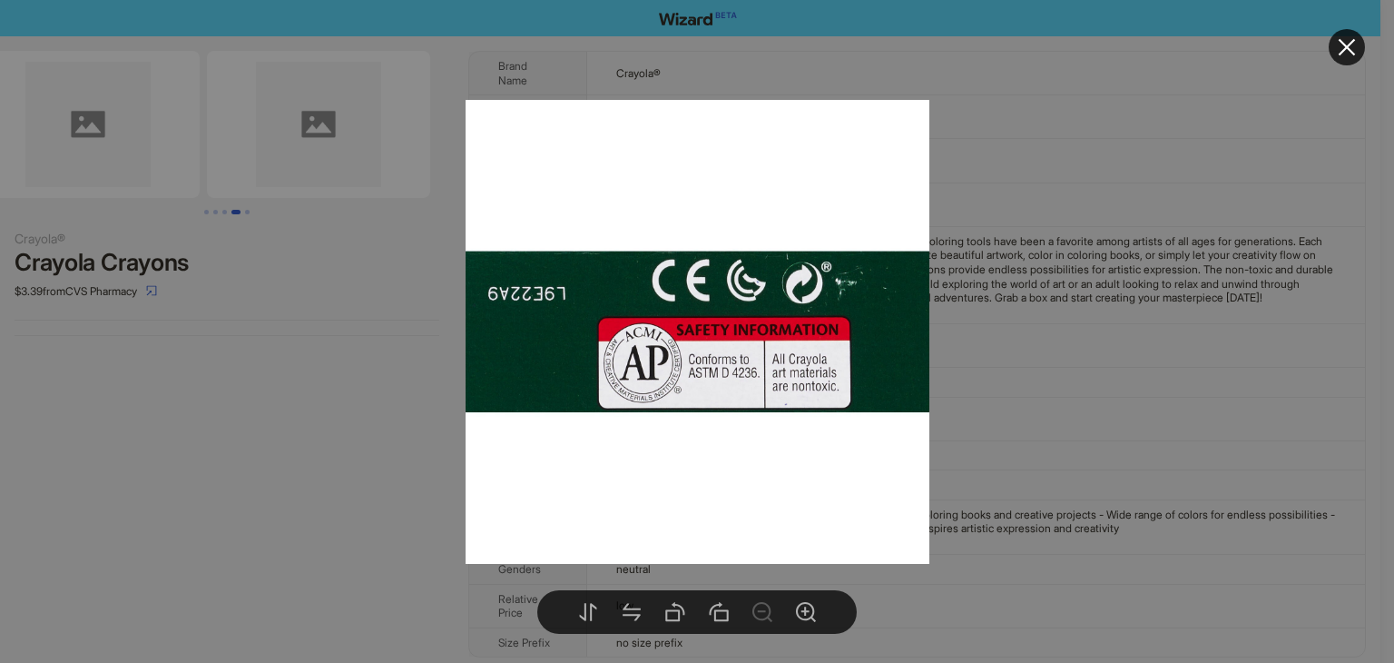
click at [235, 147] on div at bounding box center [697, 331] width 1394 height 663
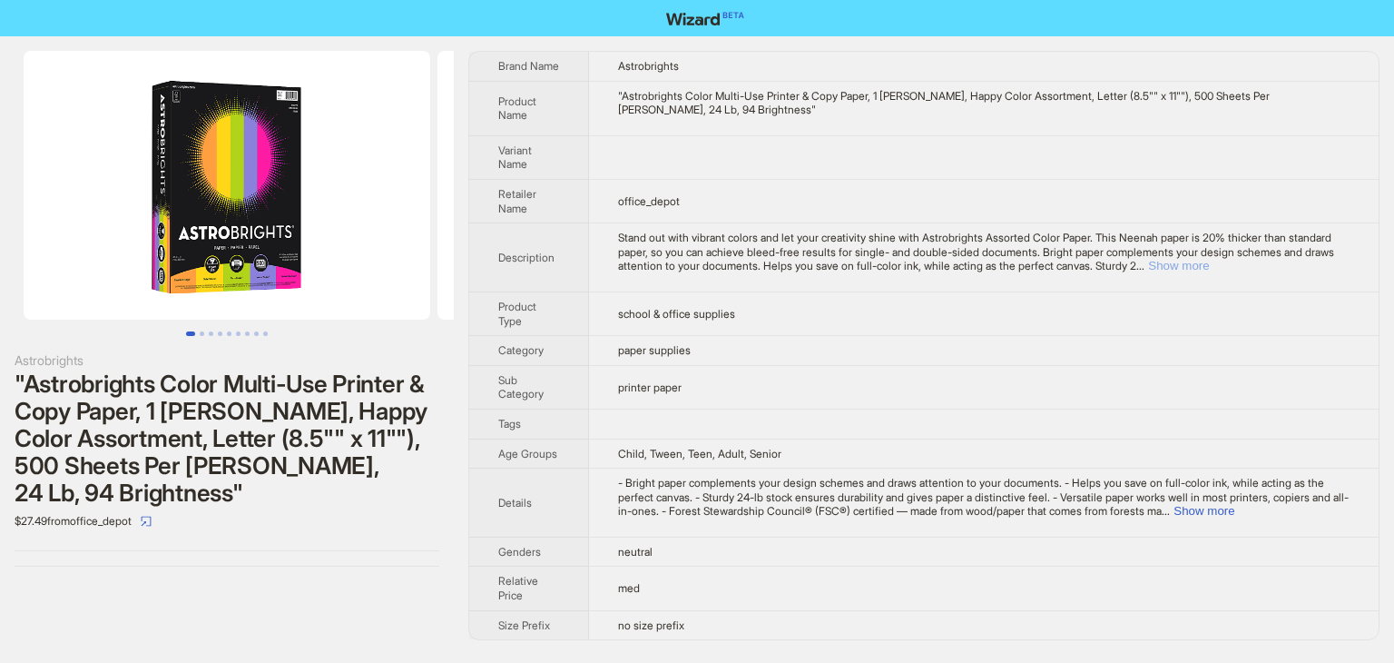
click at [1209, 266] on button "Show more" at bounding box center [1178, 266] width 61 height 14
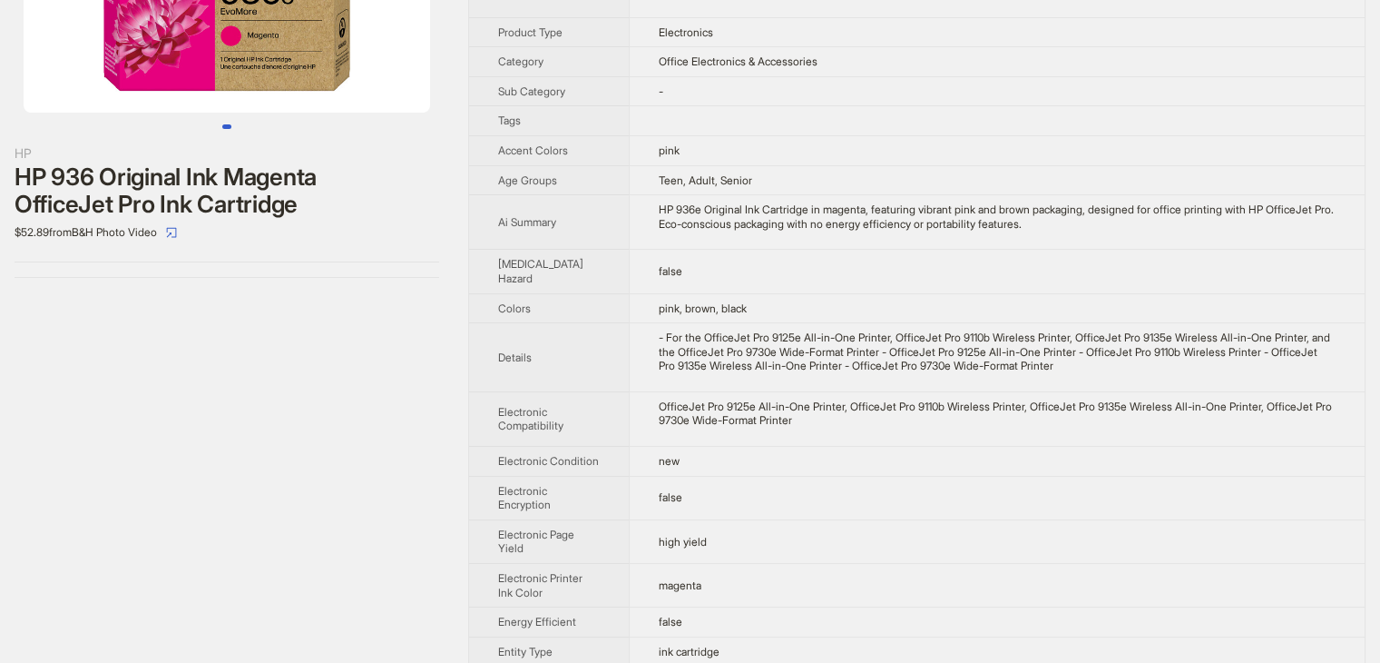
scroll to position [526, 0]
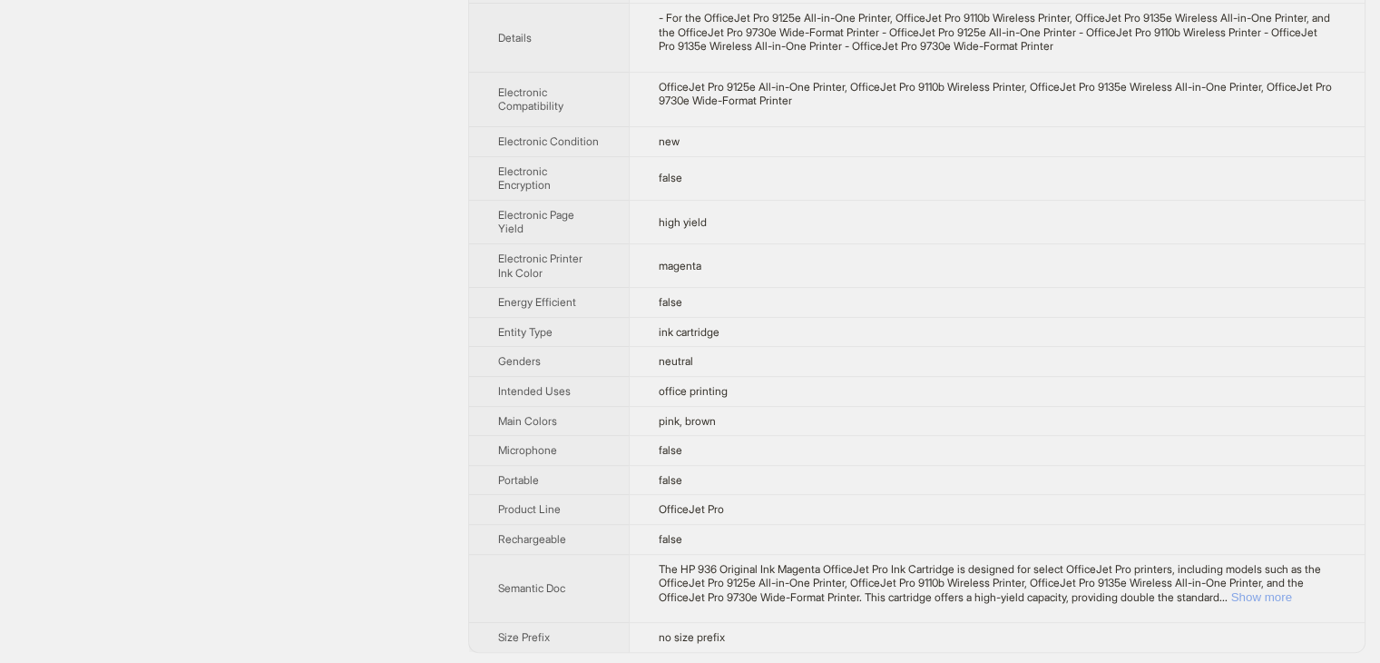
click at [1282, 591] on button "Show more" at bounding box center [1262, 597] width 61 height 14
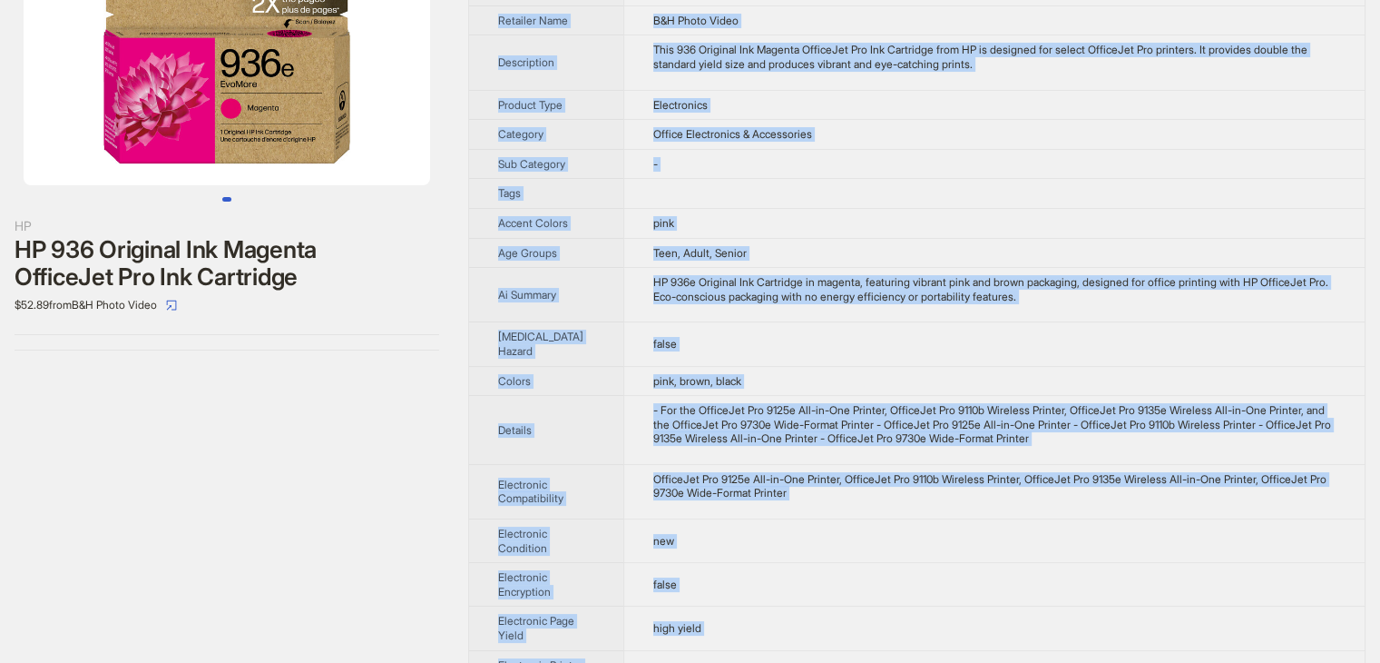
scroll to position [0, 0]
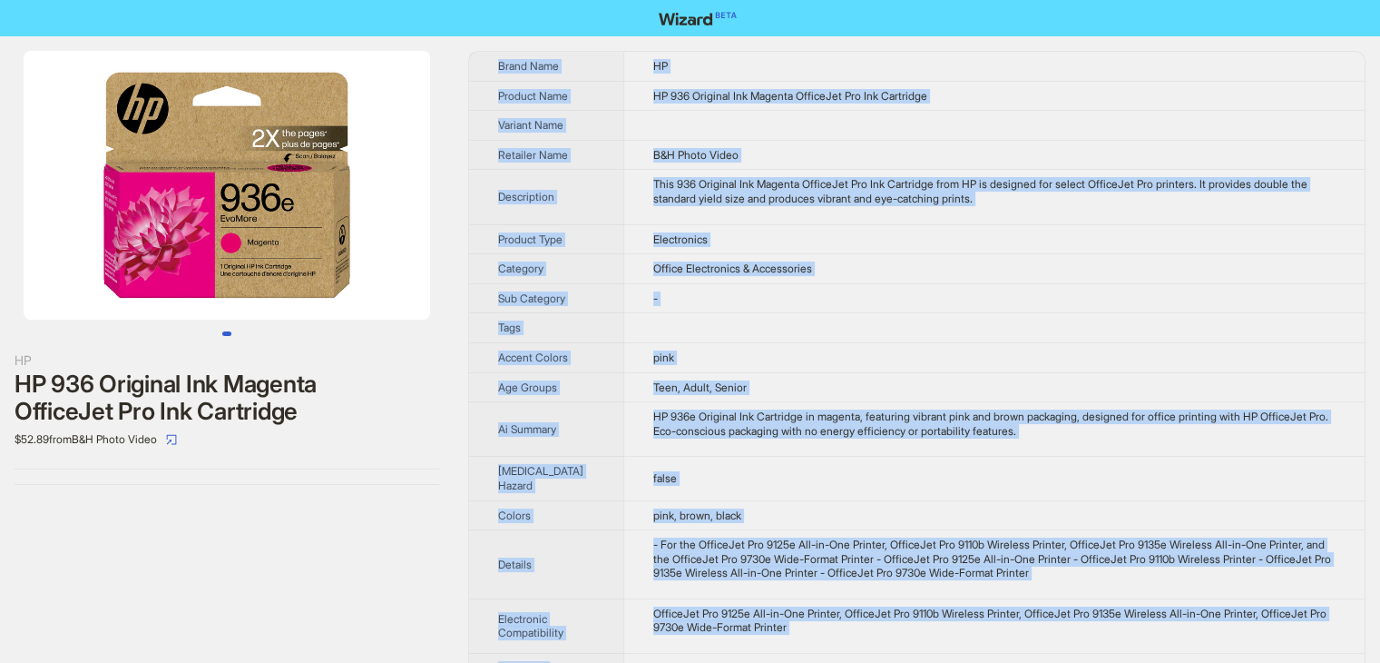
drag, startPoint x: 725, startPoint y: 633, endPoint x: 492, endPoint y: 59, distance: 619.2
click at [492, 59] on tbody "Brand Name HP Product Name HP 936 Original Ink Magenta OfficeJet Pro Ink Cartri…" at bounding box center [917, 636] width 896 height 1169
copy tbody "Brand Name HP Product Name HP 936 Original Ink Magenta OfficeJet Pro Ink Cartri…"
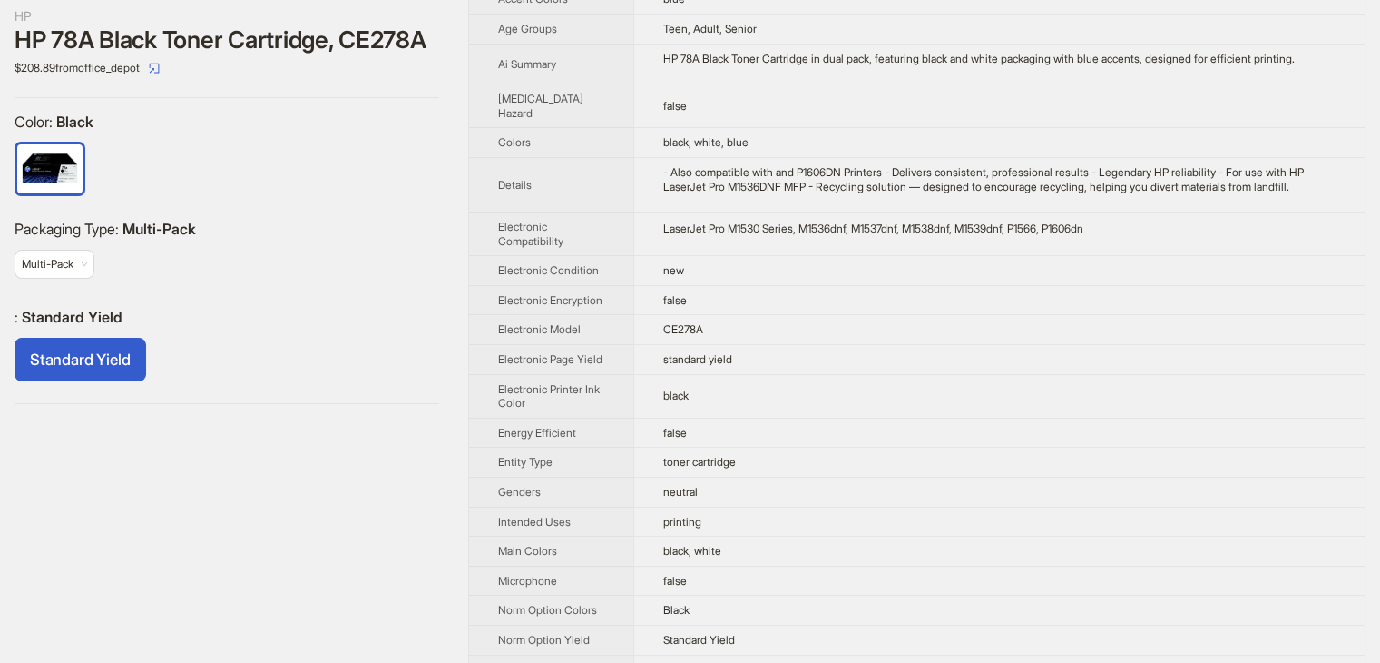
scroll to position [342, 0]
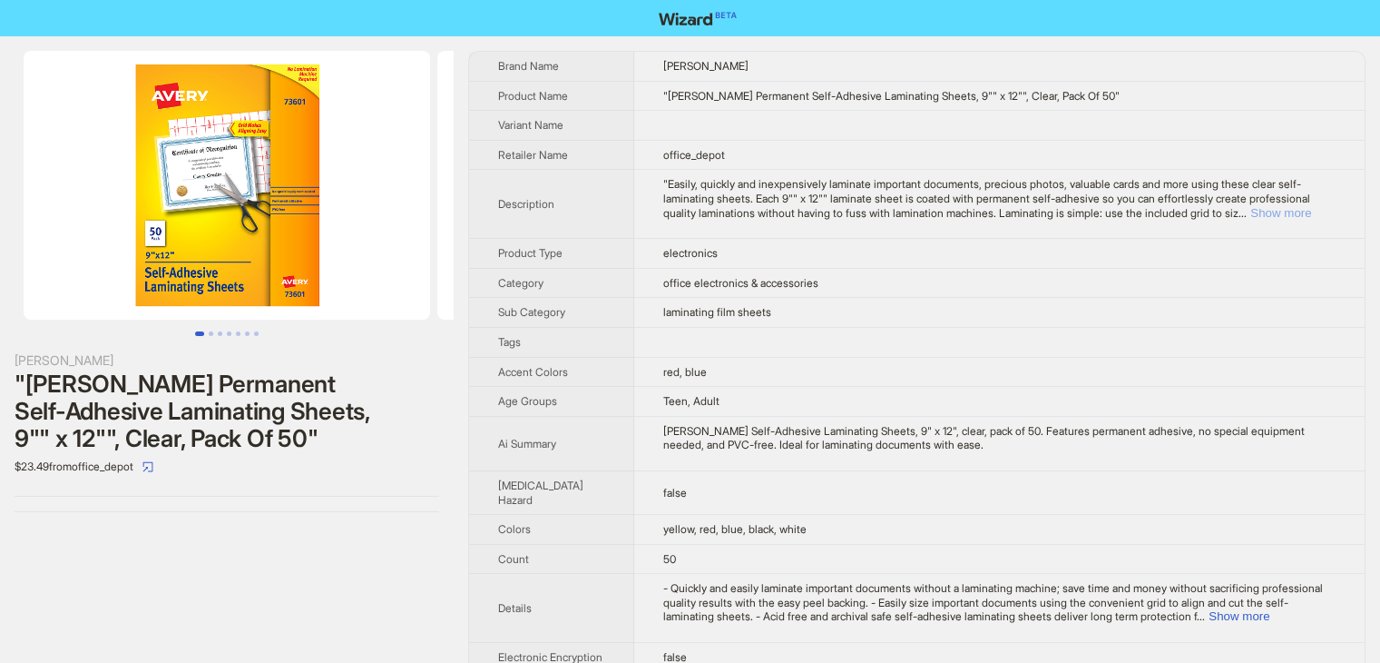
click at [1307, 215] on button "Show more" at bounding box center [1281, 213] width 61 height 14
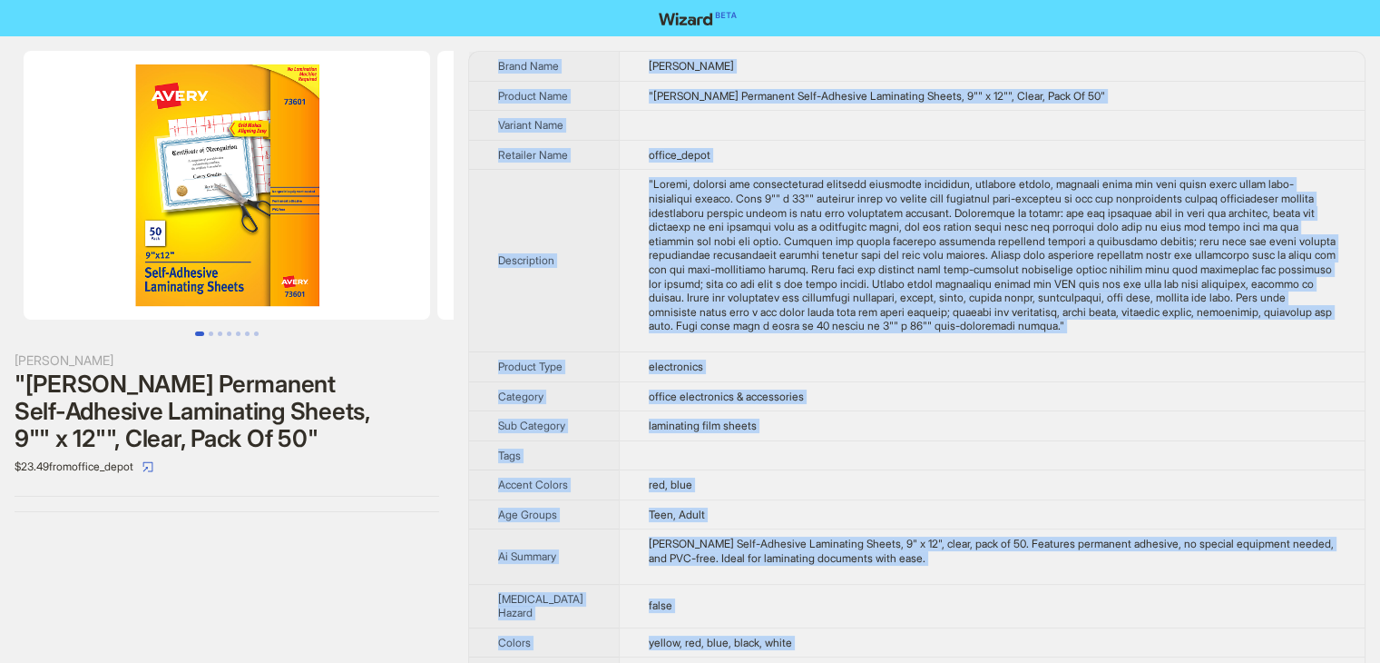
drag, startPoint x: 741, startPoint y: 630, endPoint x: 492, endPoint y: 74, distance: 609.4
copy tbody "Brand Name Avery Product Name "Avery Permanent Self-Adhesive Laminating Sheets,…"
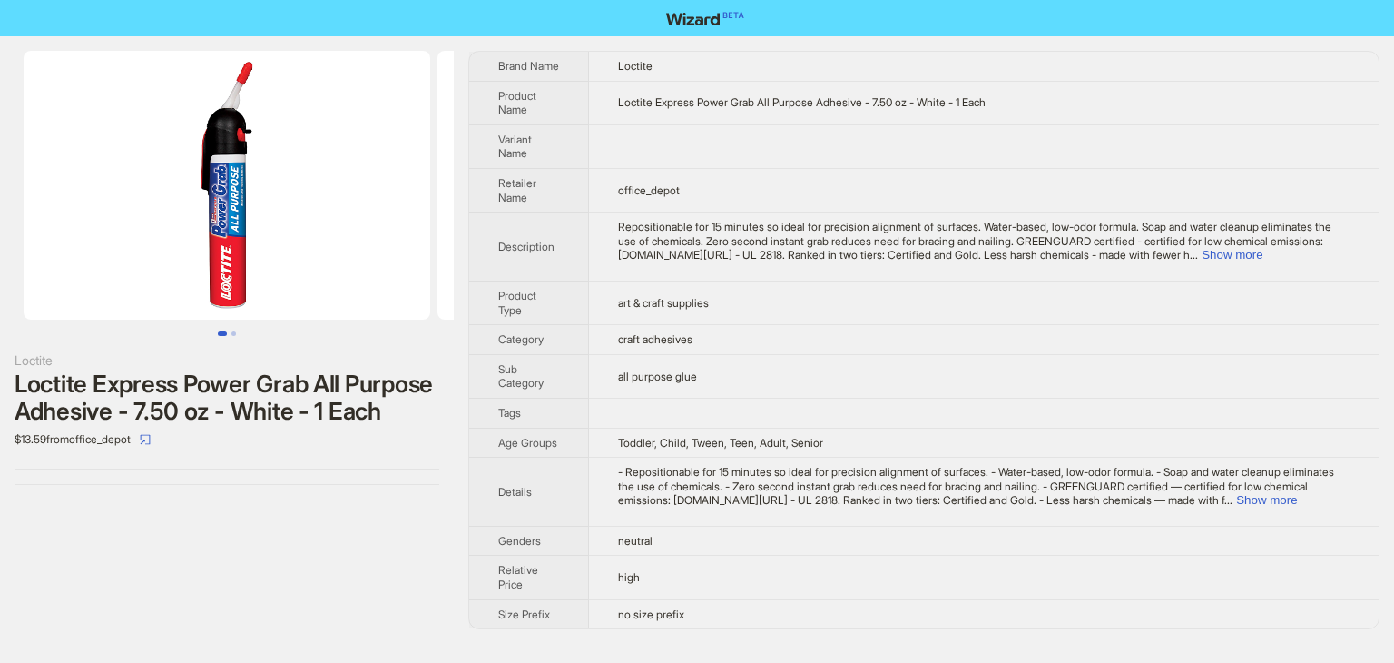
click at [959, 304] on td "art & craft supplies" at bounding box center [984, 302] width 790 height 44
click at [1262, 256] on button "Show more" at bounding box center [1232, 255] width 61 height 14
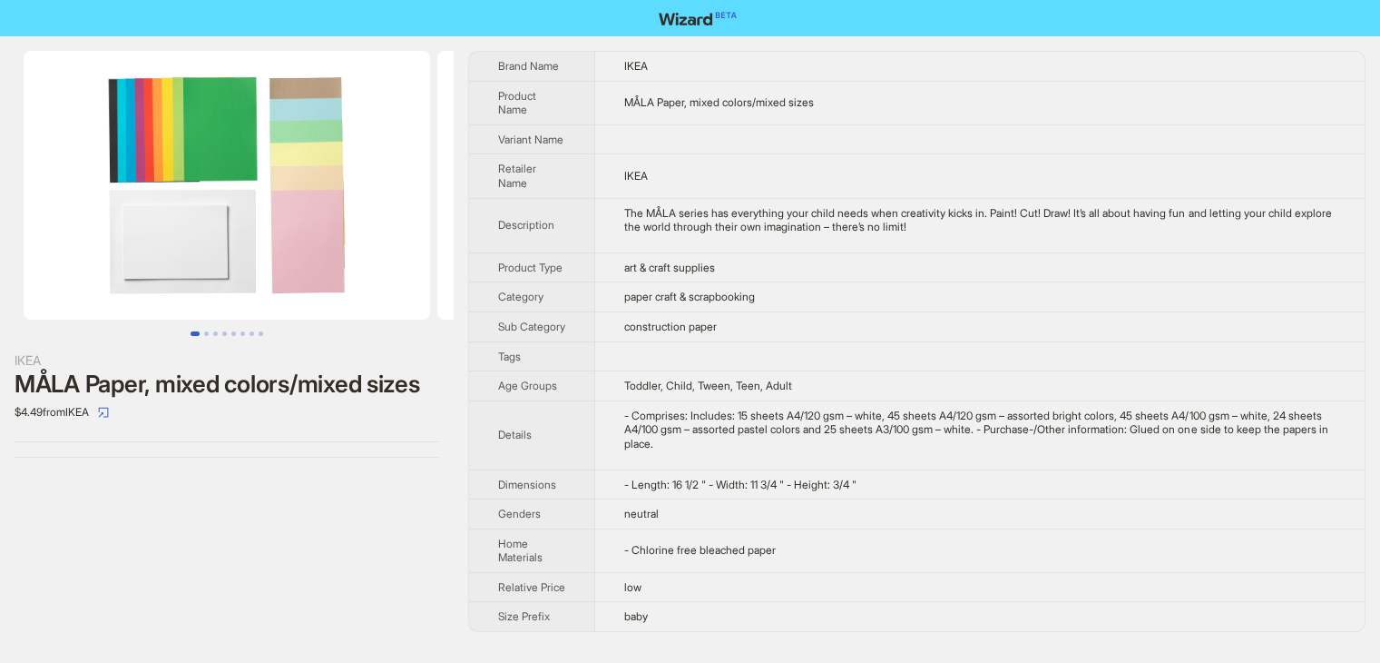
scroll to position [9, 0]
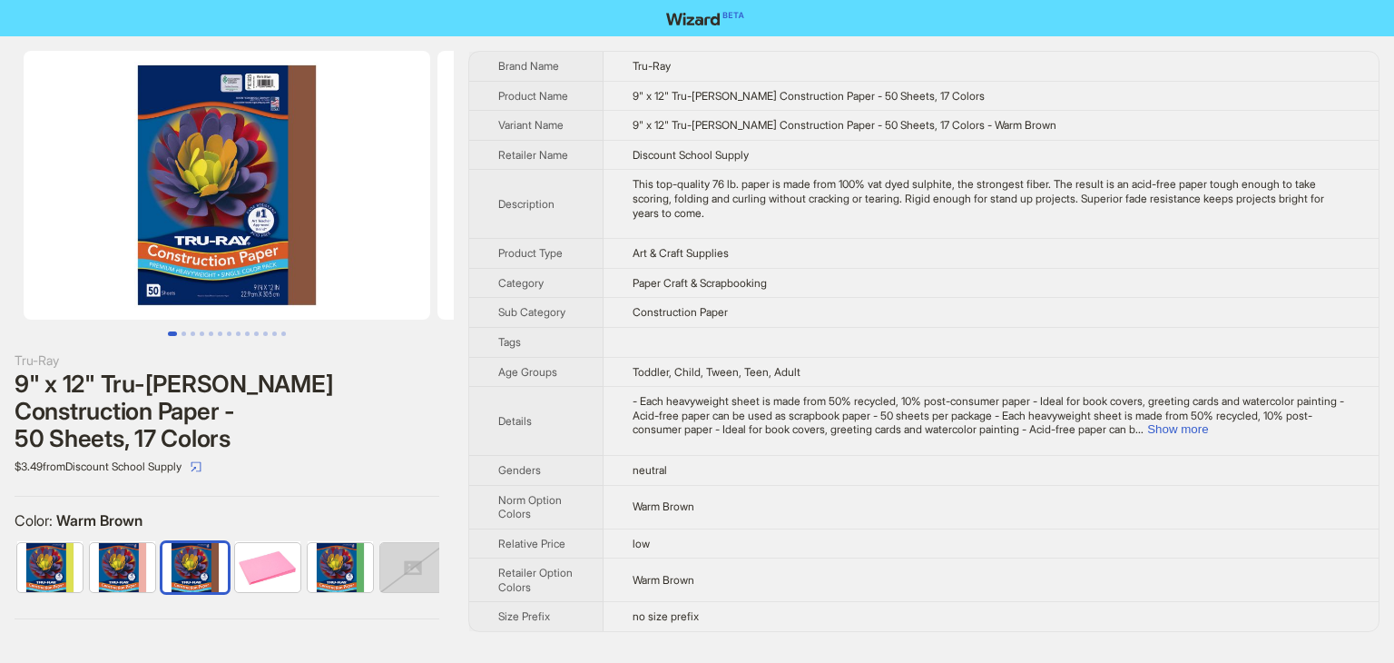
scroll to position [0, 664]
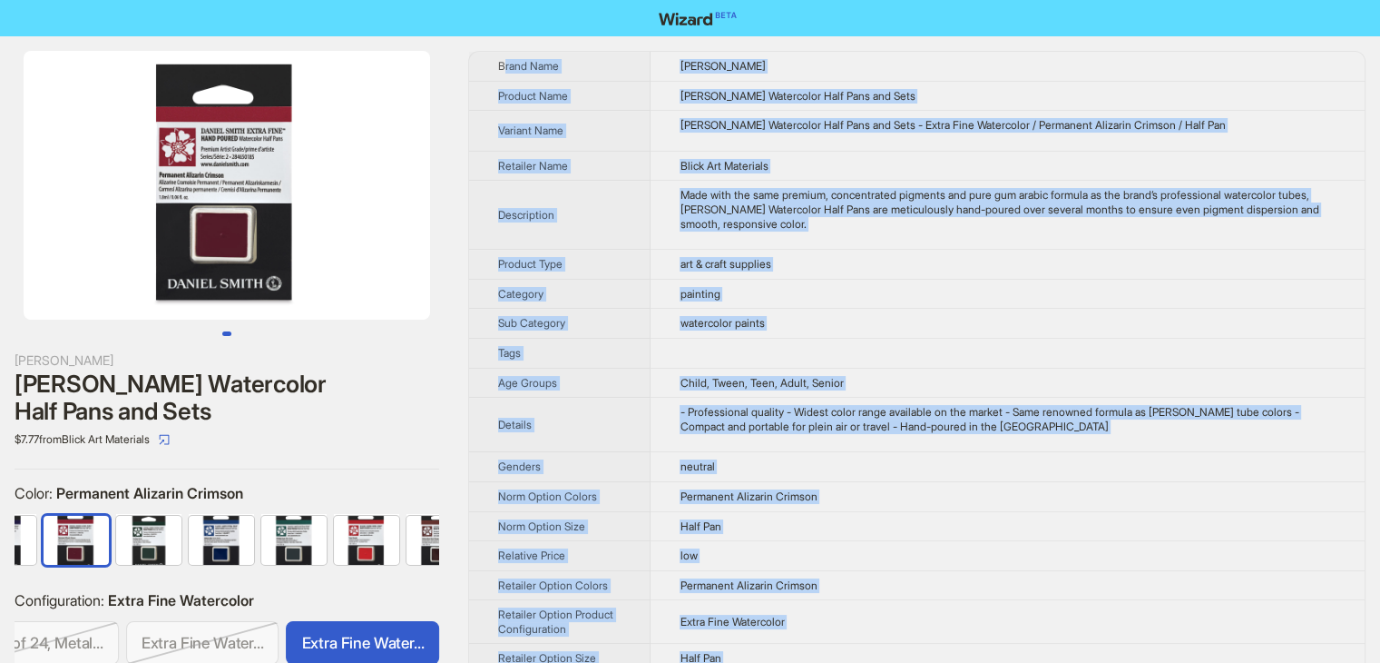
drag, startPoint x: 767, startPoint y: 607, endPoint x: 506, endPoint y: 69, distance: 598.3
click at [506, 69] on tbody "Brand Name DANIEL SMITH Product Name Daniel Smith Watercolor Half Pans and Sets…" at bounding box center [917, 399] width 896 height 694
copy tbody "rand Name DANIEL SMITH Product Name Daniel Smith Watercolor Half Pans and Sets …"
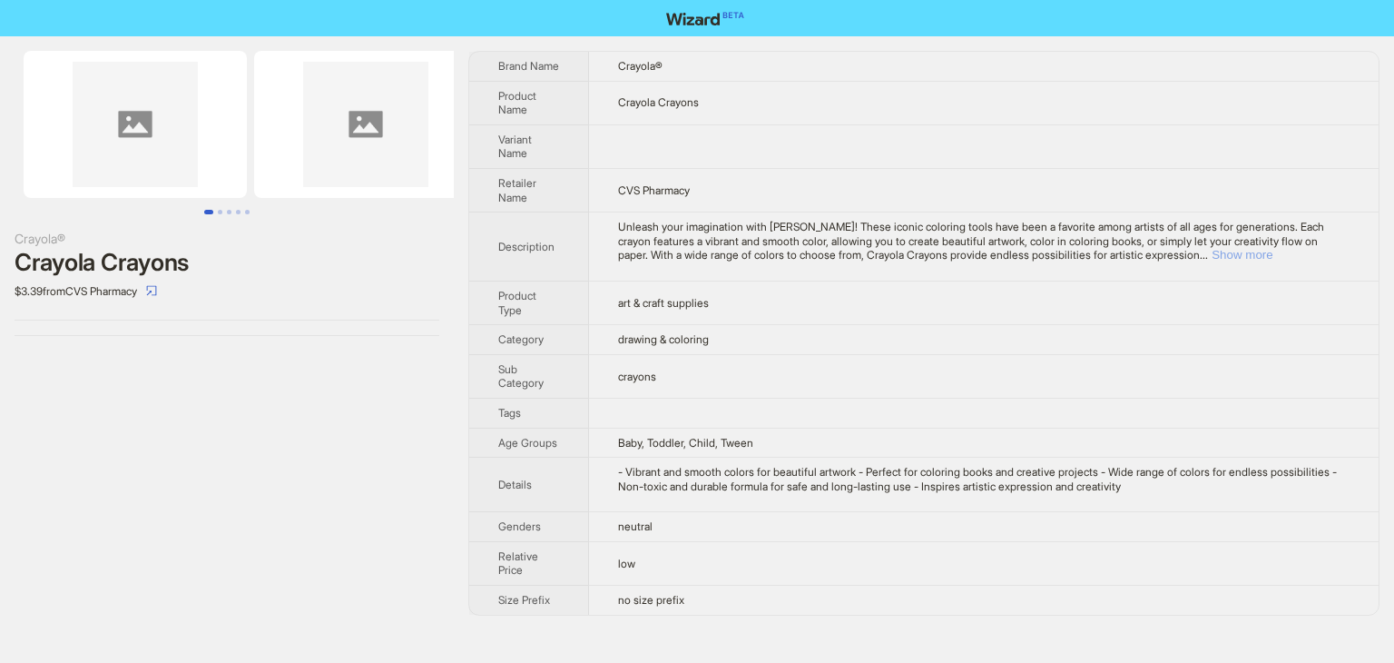
click at [1272, 248] on button "Show more" at bounding box center [1242, 255] width 61 height 14
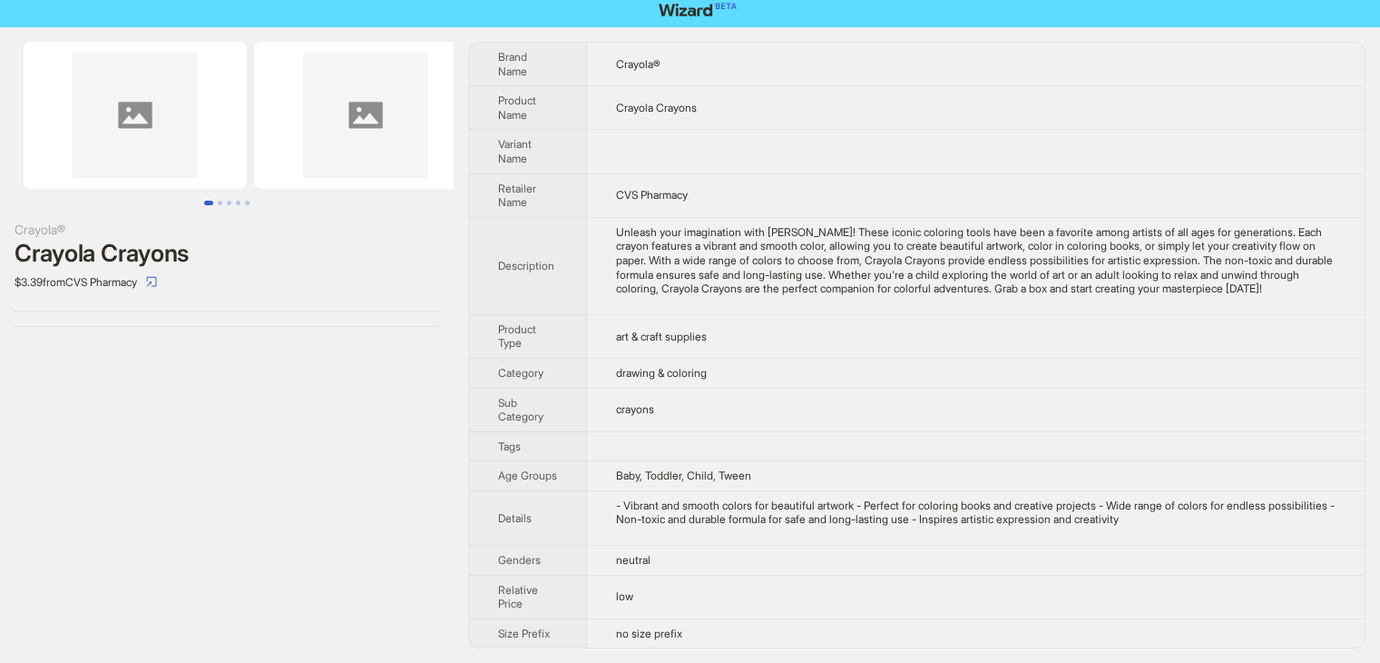
scroll to position [22, 0]
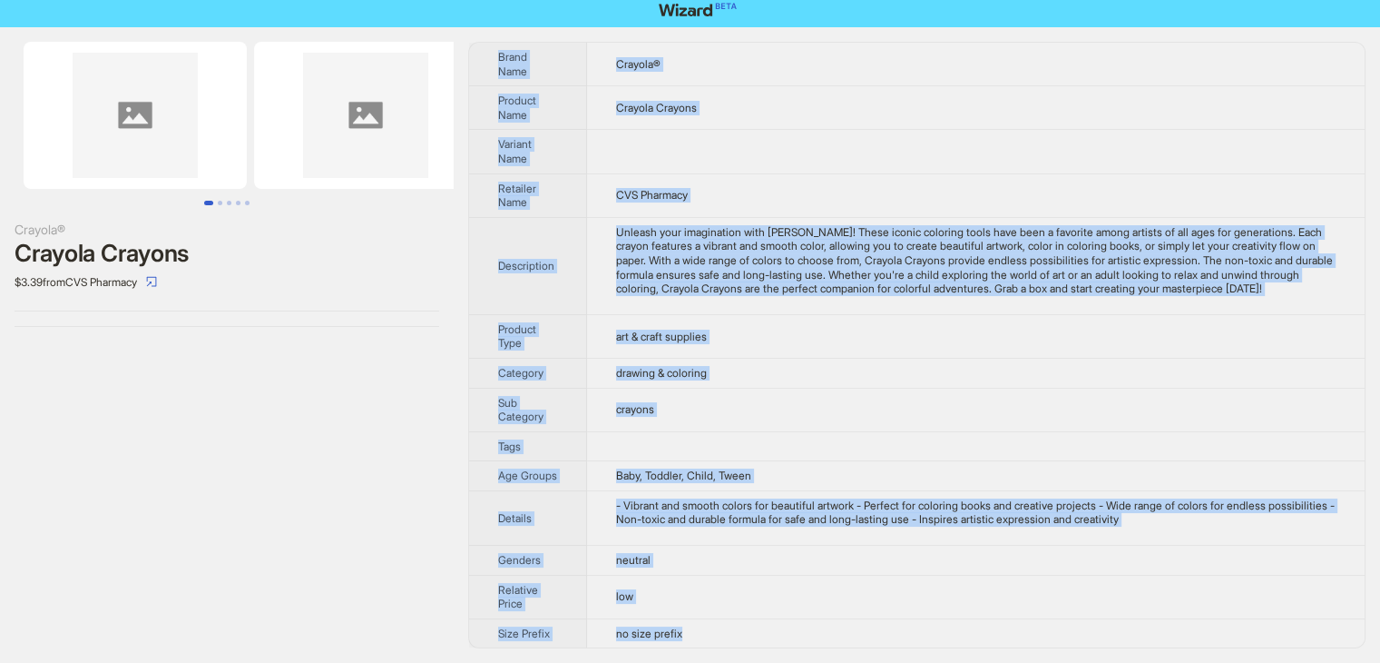
drag, startPoint x: 733, startPoint y: 636, endPoint x: 496, endPoint y: 35, distance: 645.8
click at [496, 43] on tbody "Brand Name Crayola® Product Name Crayola Crayons Variant Name Retailer Name CVS…" at bounding box center [917, 345] width 896 height 604
copy tbody "Lorem Ipsu Dolorsi® Ametcon Adip Elitsed Doeiusm Tempori Utla Etdolore Magn ALI…"
click at [157, 276] on icon "select" at bounding box center [151, 281] width 11 height 11
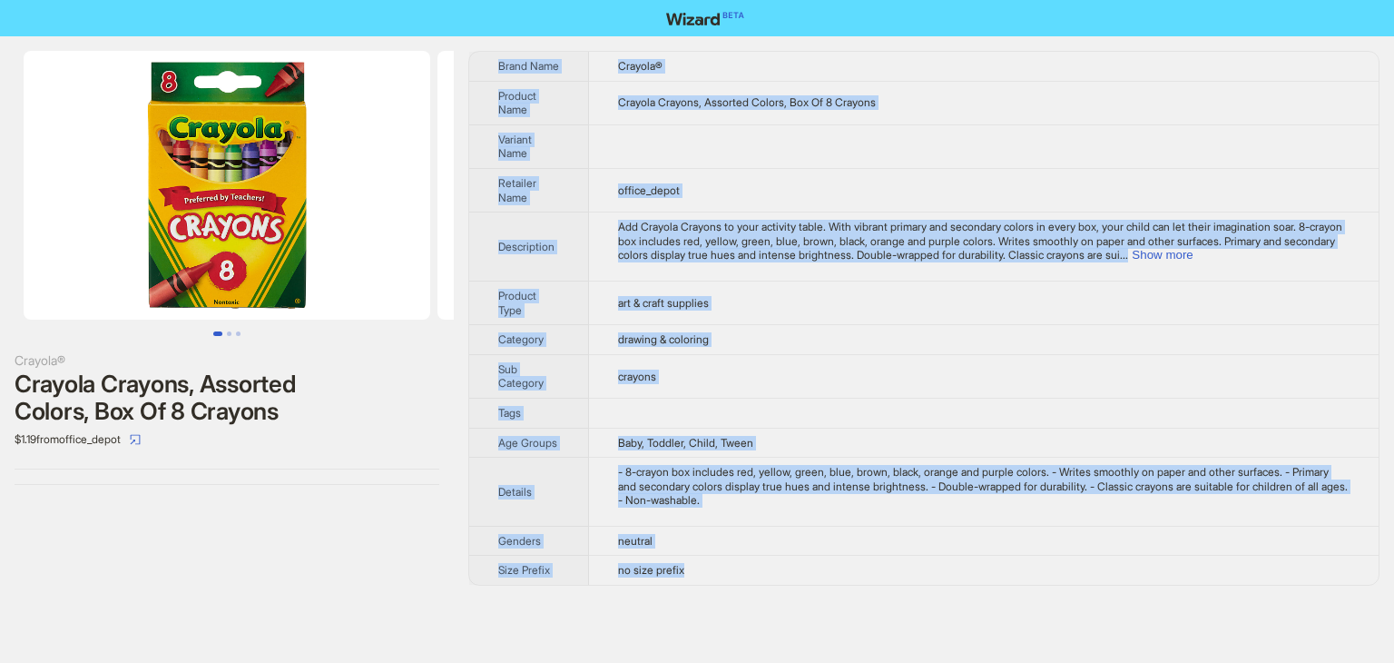
drag, startPoint x: 719, startPoint y: 571, endPoint x: 486, endPoint y: 52, distance: 568.7
click at [486, 52] on tbody "Brand Name Crayola® Product Name Crayola Crayons, Assorted Colors, Box Of 8 Cra…" at bounding box center [923, 318] width 909 height 533
copy tbody "Brand Name Crayola® Product Name Crayola Crayons, Assorted Colors, Box Of 8 Cra…"
click at [800, 348] on td "drawing & coloring" at bounding box center [984, 340] width 790 height 30
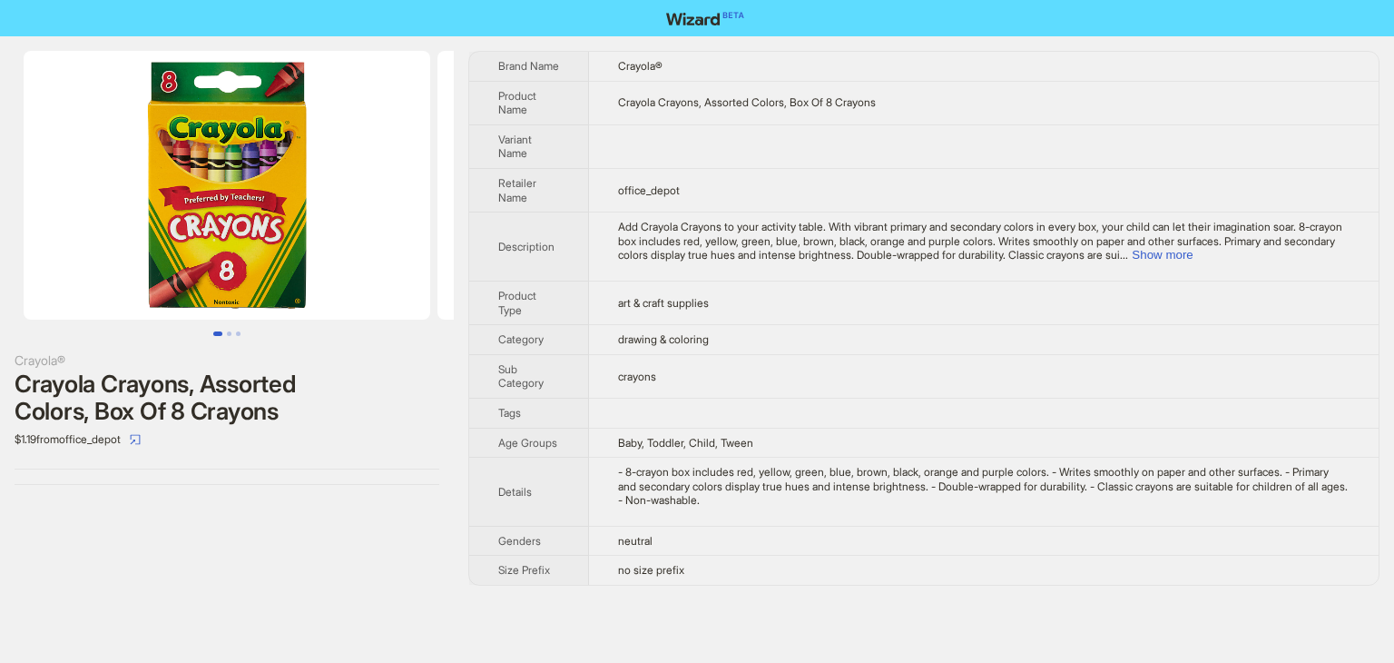
click at [396, 390] on div "Crayola Crayons, Assorted Colors, Box Of 8 Crayons" at bounding box center [227, 397] width 425 height 54
click at [222, 333] on button "Go to slide 1" at bounding box center [217, 333] width 9 height 5
click at [228, 336] on button "Go to slide 2" at bounding box center [229, 333] width 5 height 5
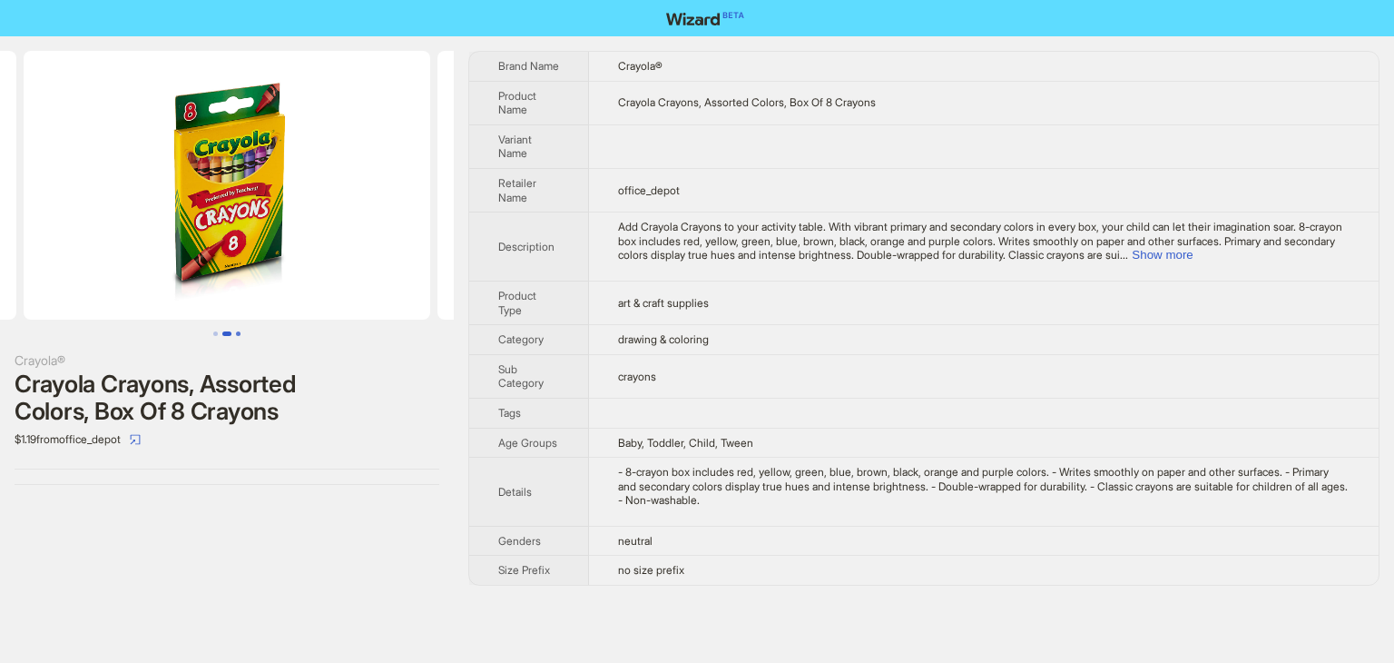
click at [241, 335] on button "Go to slide 3" at bounding box center [238, 333] width 5 height 5
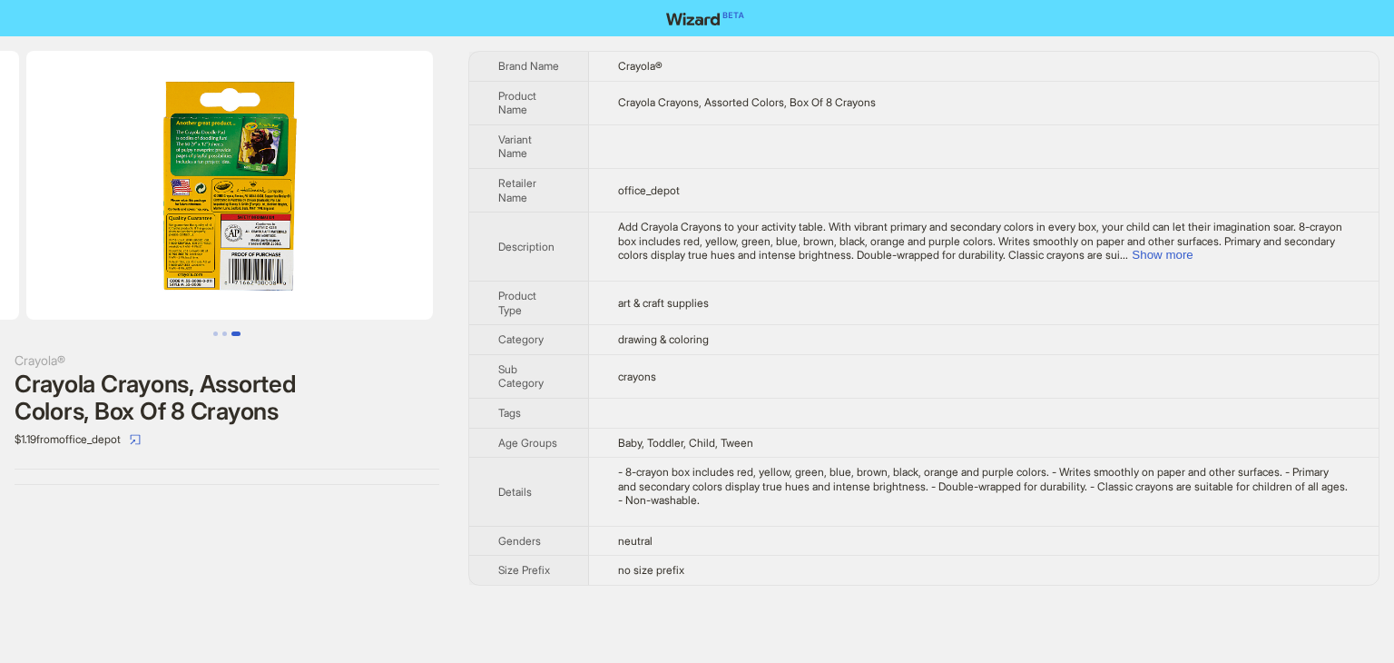
scroll to position [0, 828]
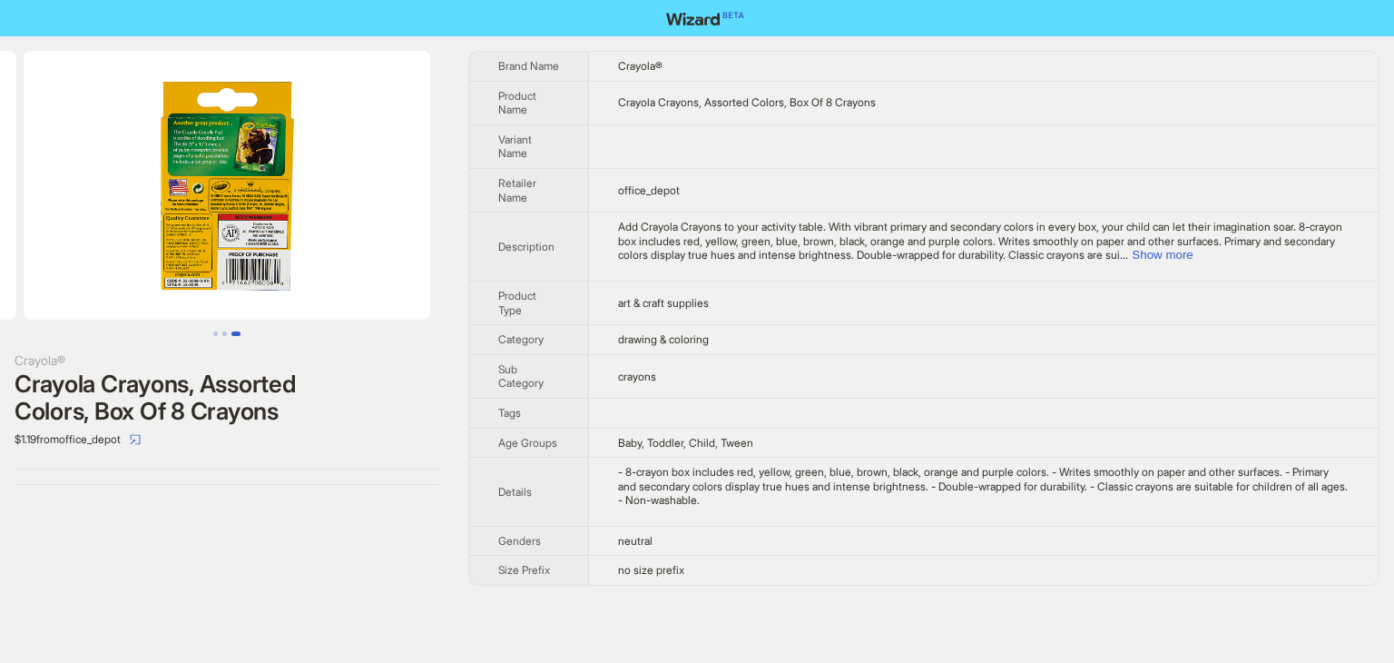
click at [221, 248] on img at bounding box center [227, 185] width 407 height 269
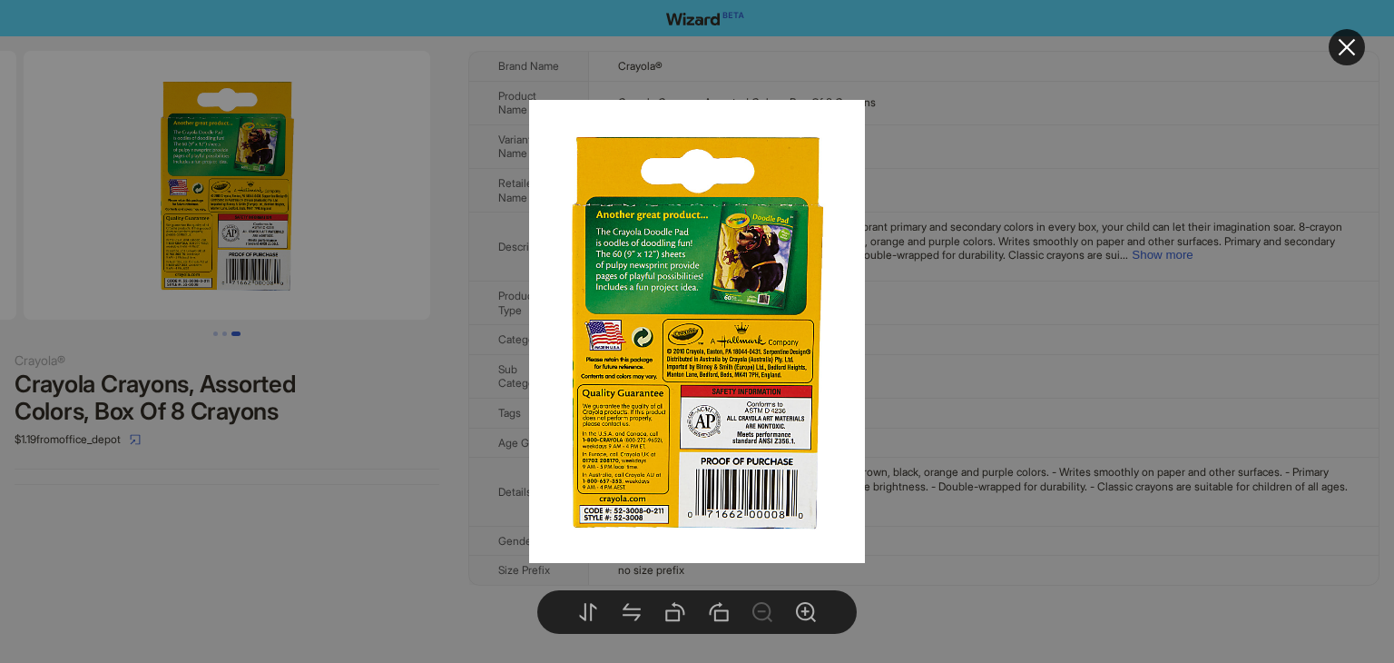
click at [922, 351] on div at bounding box center [697, 331] width 1394 height 663
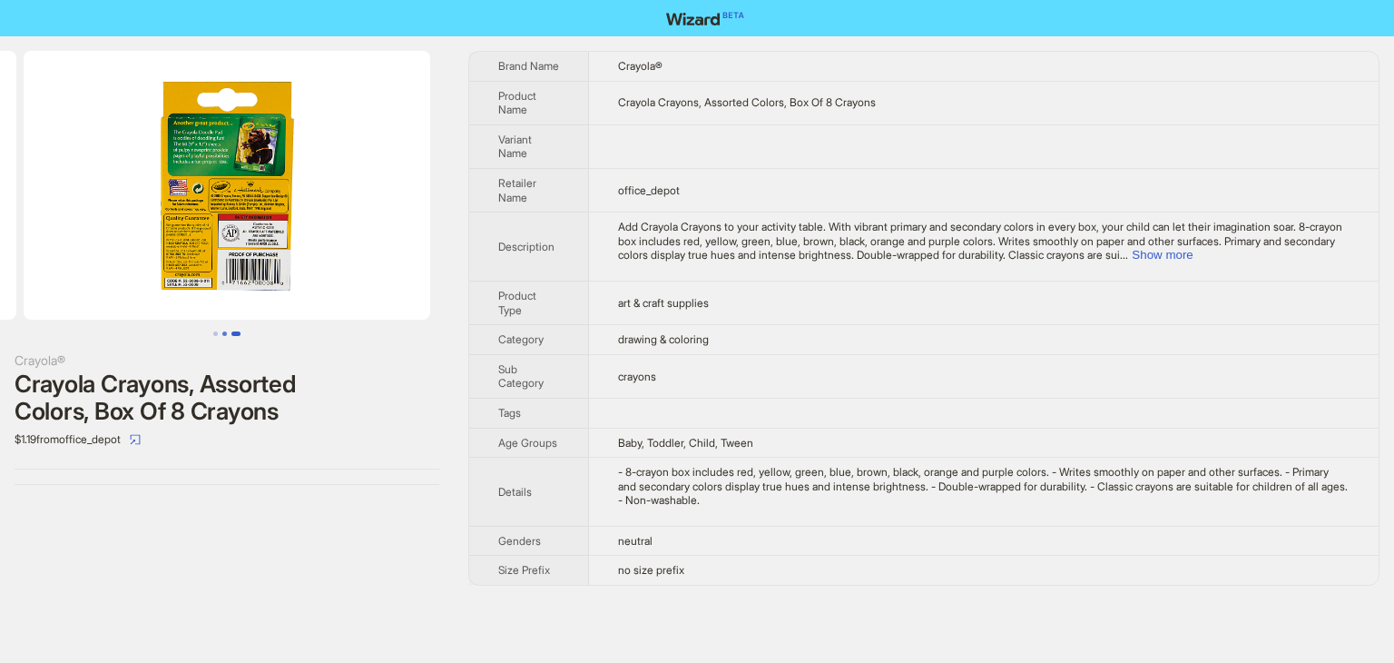
click at [224, 333] on button "Go to slide 2" at bounding box center [224, 333] width 5 height 5
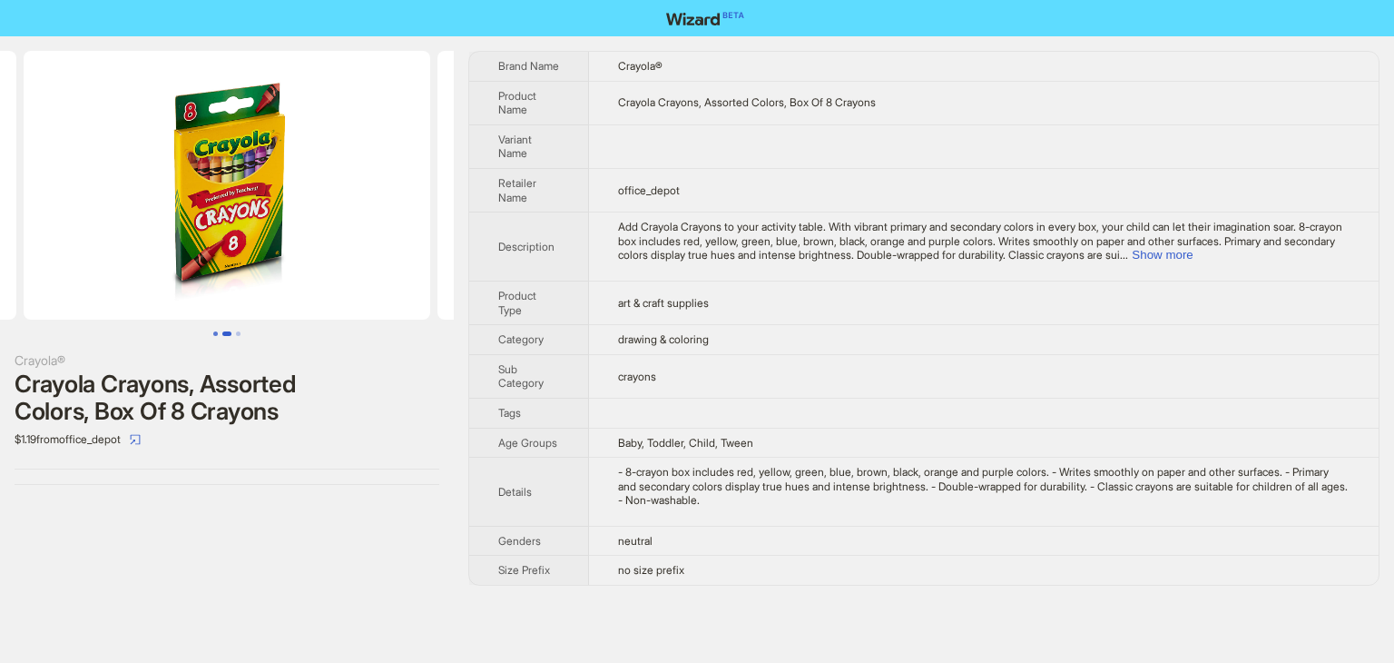
click at [214, 333] on button "Go to slide 1" at bounding box center [215, 333] width 5 height 5
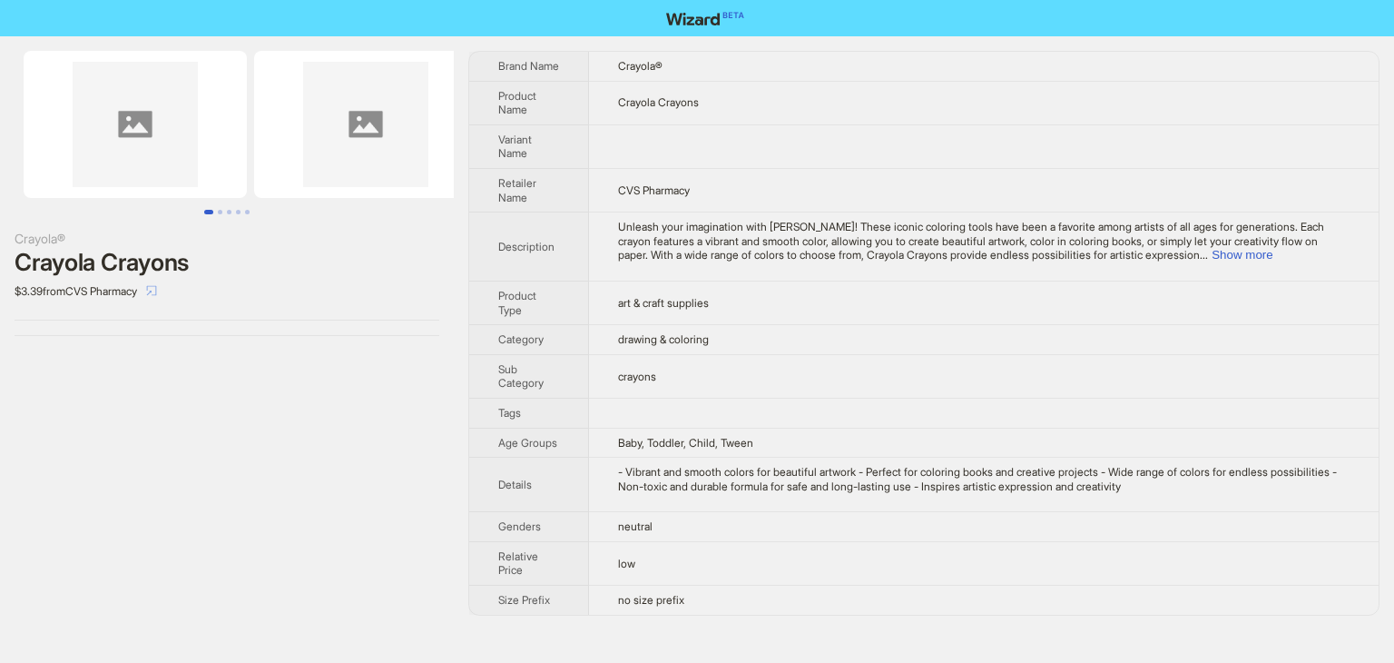
click at [157, 289] on icon "select" at bounding box center [151, 290] width 11 height 11
click at [1272, 250] on button "Show more" at bounding box center [1242, 255] width 61 height 14
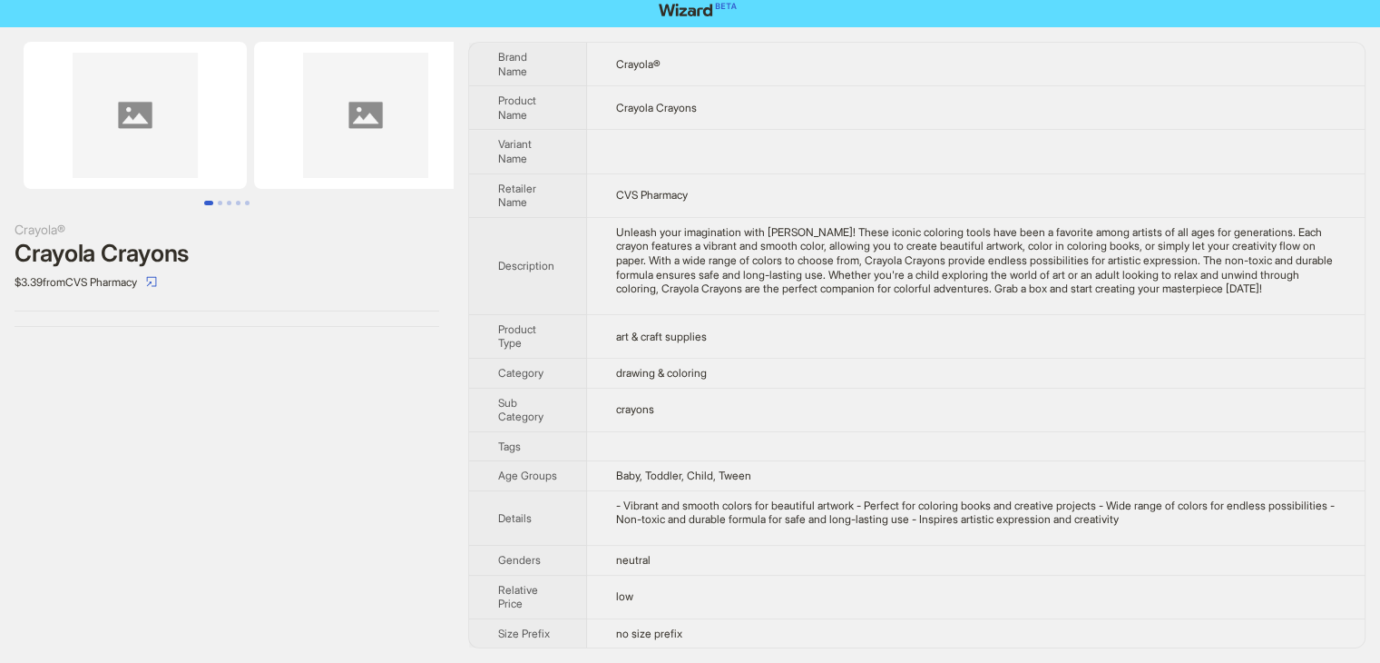
scroll to position [22, 0]
